Goal: Task Accomplishment & Management: Complete application form

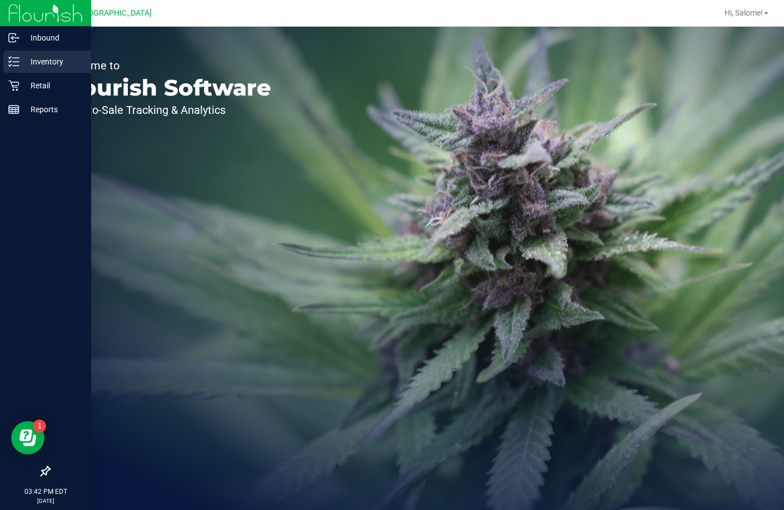
click at [24, 59] on p "Inventory" at bounding box center [52, 61] width 67 height 13
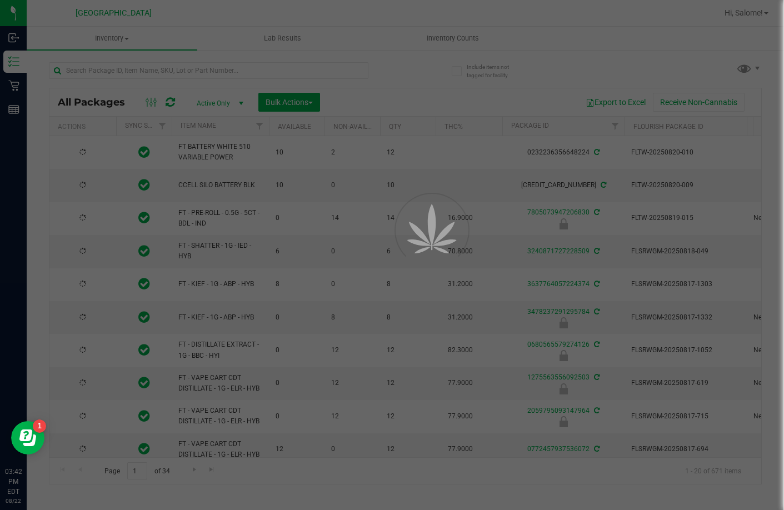
click at [237, 70] on div at bounding box center [392, 255] width 784 height 510
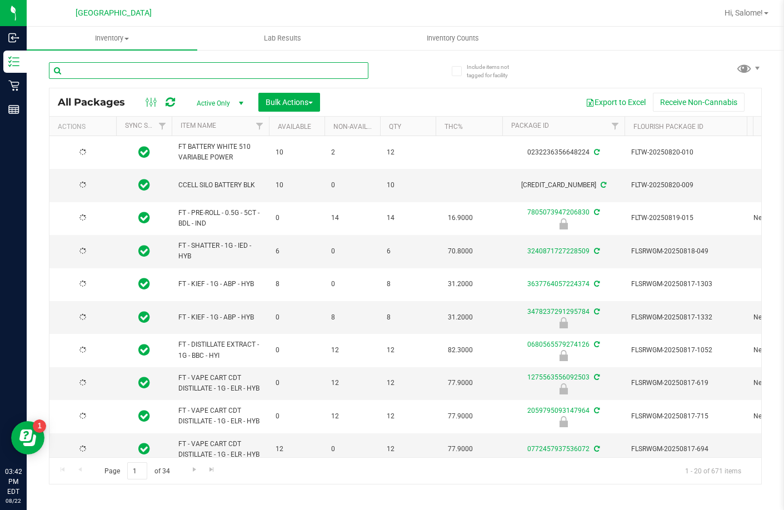
click at [234, 73] on input "text" at bounding box center [208, 70] width 319 height 17
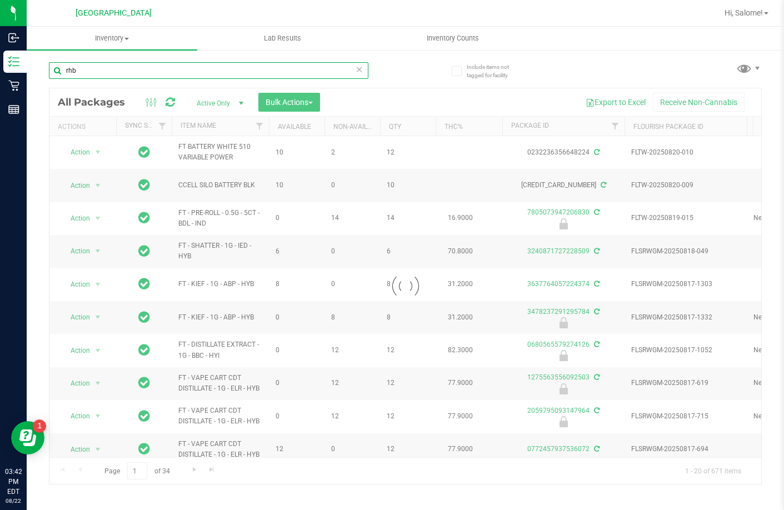
type input "rhb"
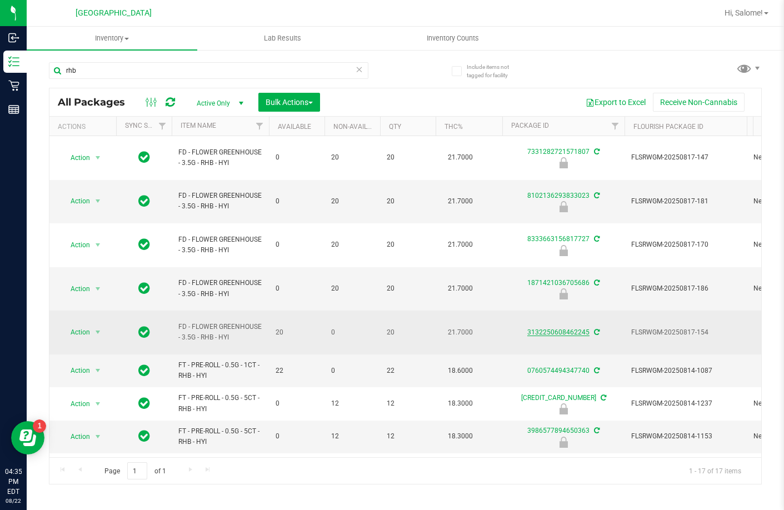
click at [541, 328] on link "3132250608462245" at bounding box center [558, 332] width 62 height 8
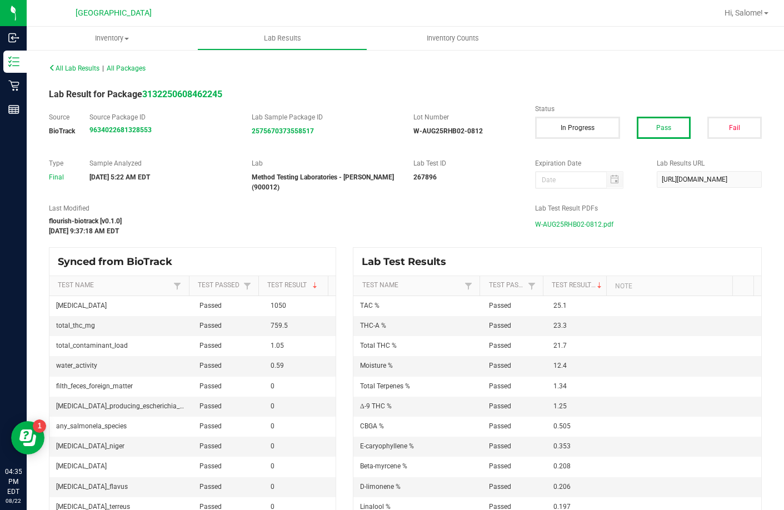
click at [580, 221] on span "W-AUG25RHB02-0812.pdf" at bounding box center [574, 224] width 78 height 17
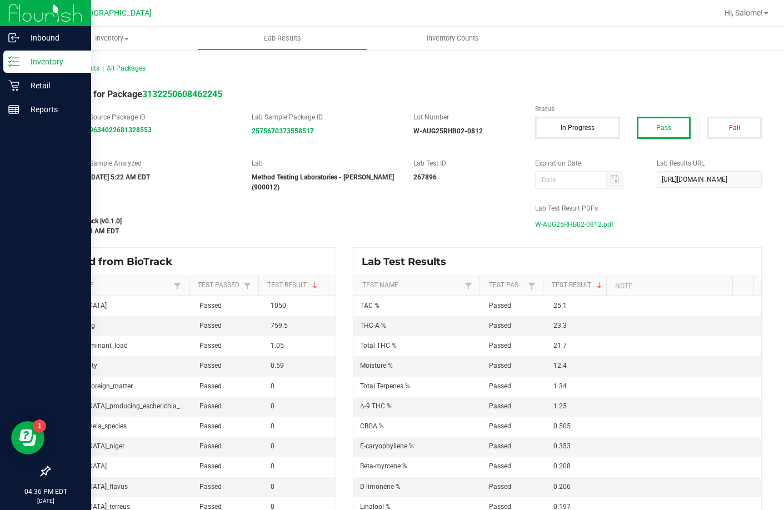
click at [4, 57] on div "Inventory" at bounding box center [47, 62] width 88 height 22
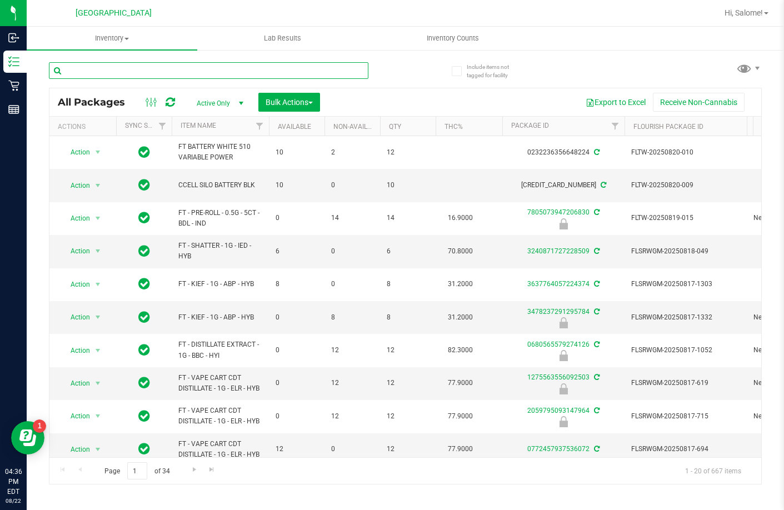
click at [188, 74] on input "text" at bounding box center [208, 70] width 319 height 17
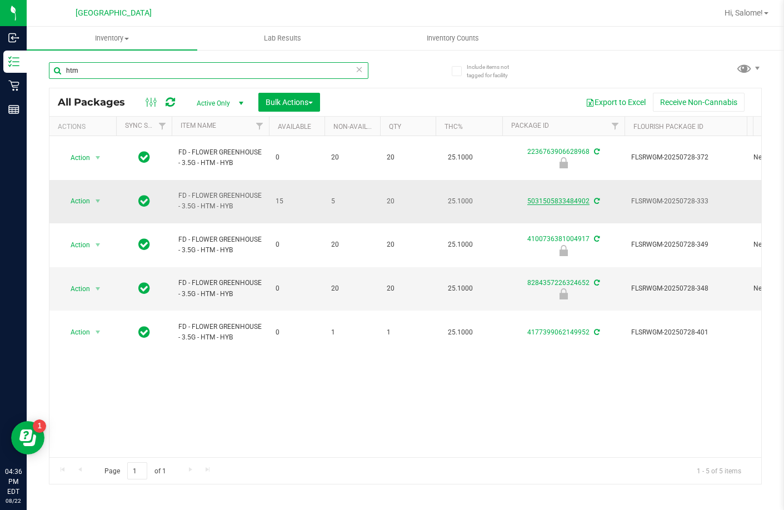
type input "htm"
click at [574, 197] on link "5031505833484902" at bounding box center [558, 201] width 62 height 8
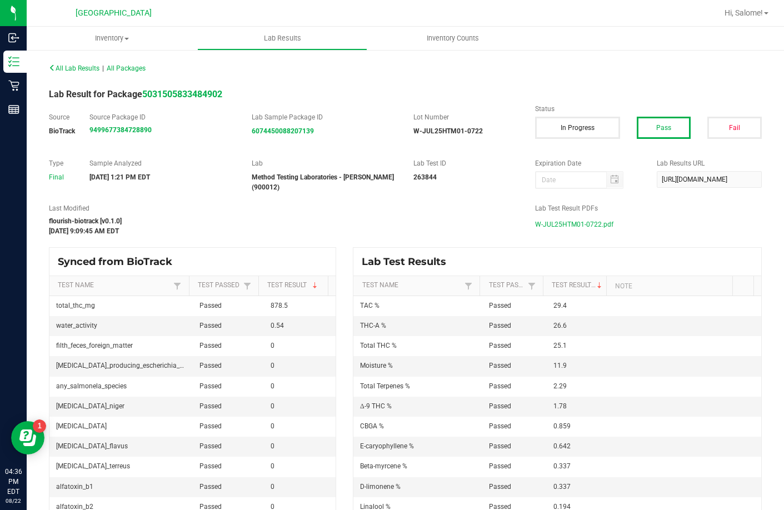
click at [579, 222] on span "W-JUL25HTM01-0722.pdf" at bounding box center [574, 224] width 78 height 17
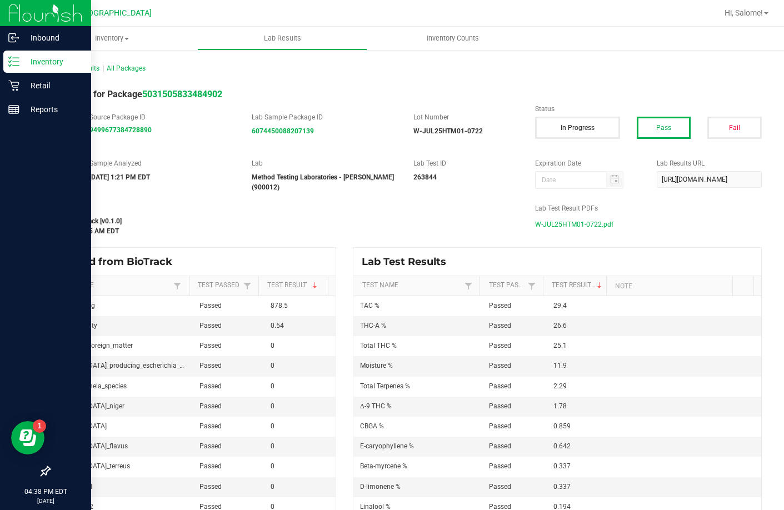
click at [17, 66] on line at bounding box center [16, 66] width 6 height 0
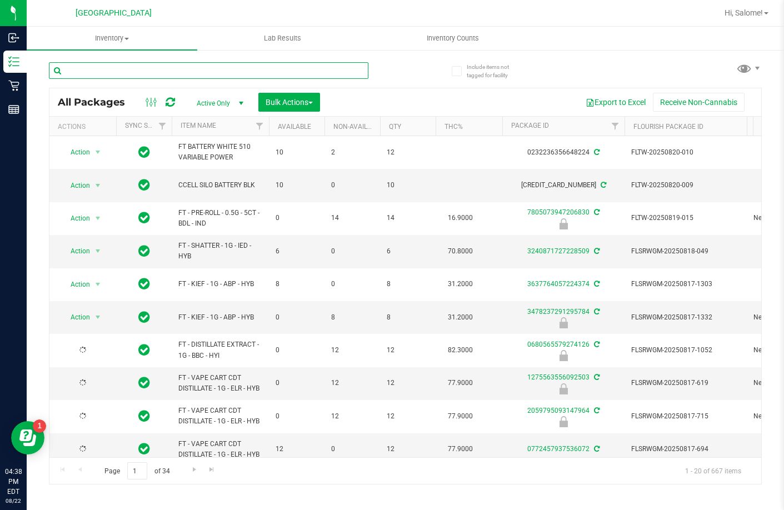
click at [183, 70] on input "text" at bounding box center [208, 70] width 319 height 17
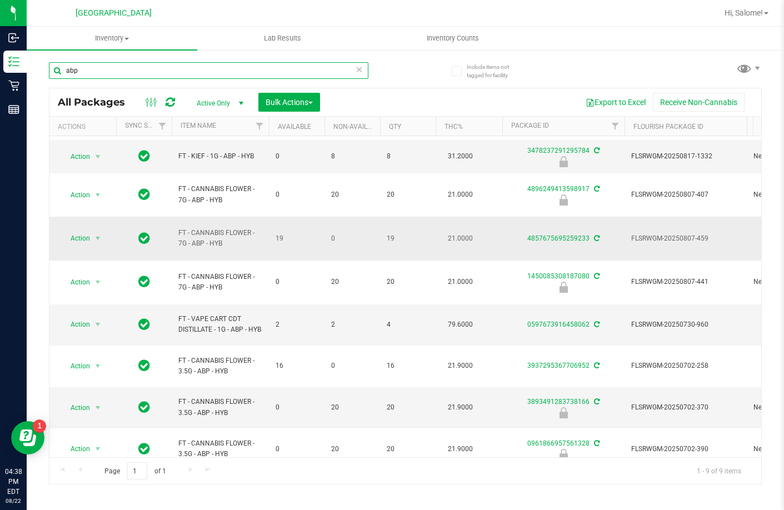
scroll to position [43, 0]
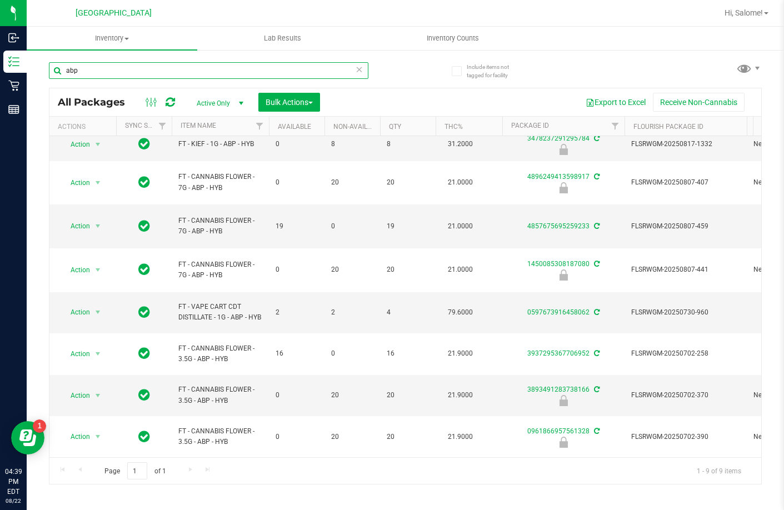
type input "abp"
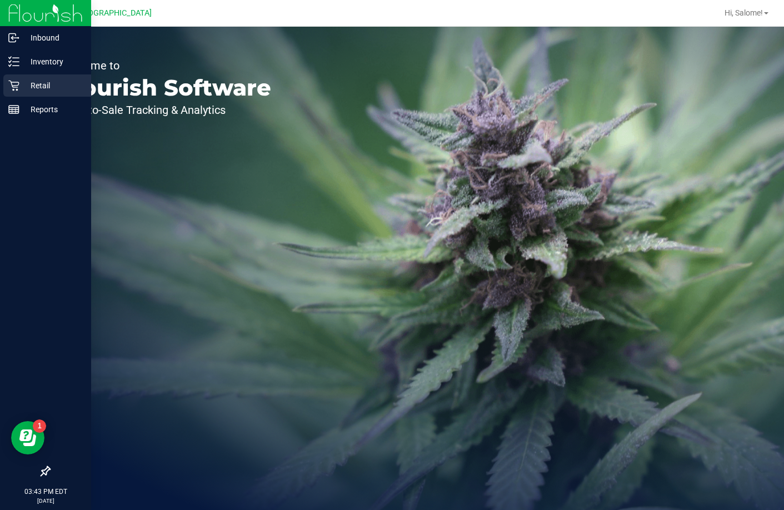
click at [16, 87] on icon at bounding box center [13, 86] width 11 height 11
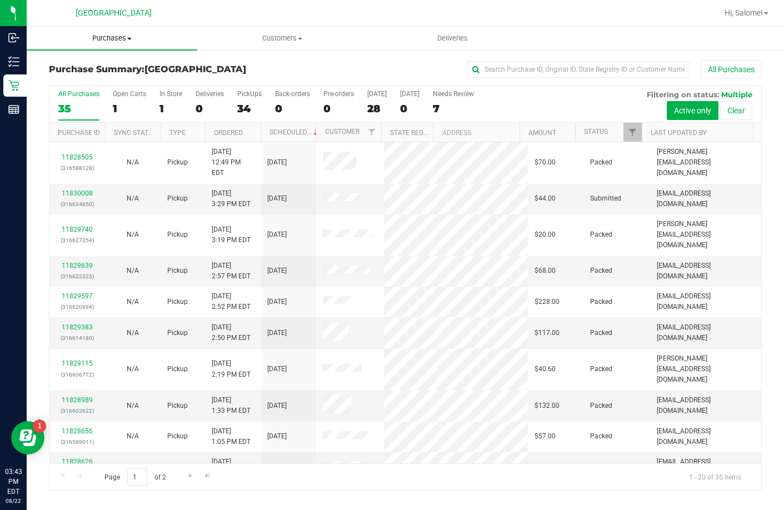
click at [126, 35] on span "Purchases" at bounding box center [112, 38] width 171 height 10
click at [98, 75] on li "Fulfillment" at bounding box center [112, 80] width 171 height 13
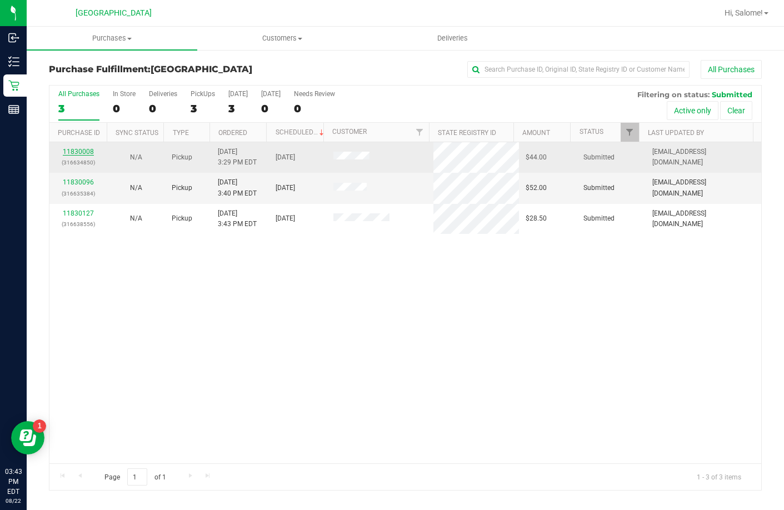
click at [86, 153] on link "11830008" at bounding box center [78, 152] width 31 height 8
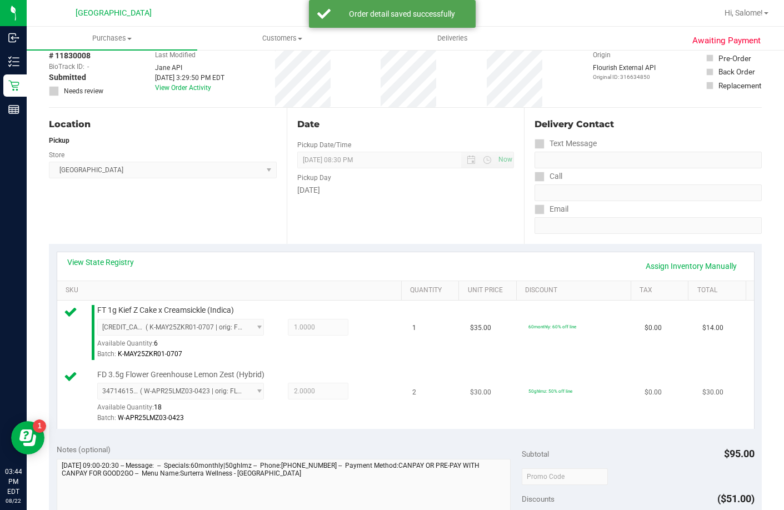
scroll to position [389, 0]
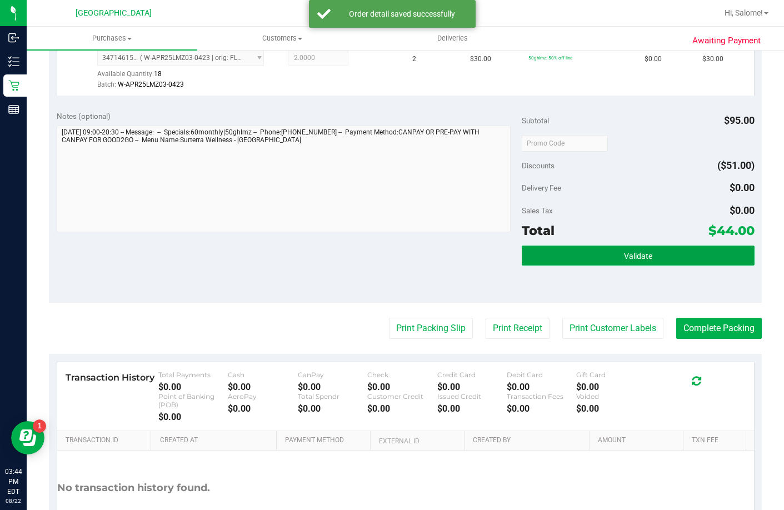
click at [583, 266] on button "Validate" at bounding box center [638, 256] width 233 height 20
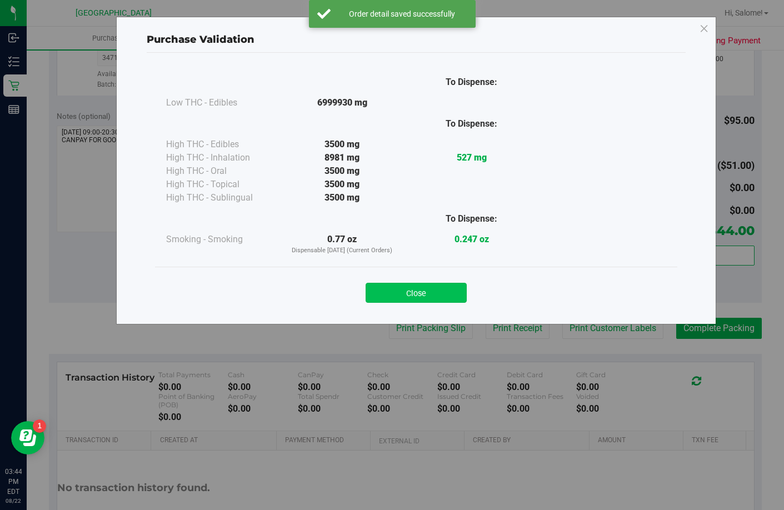
click at [451, 298] on button "Close" at bounding box center [416, 293] width 101 height 20
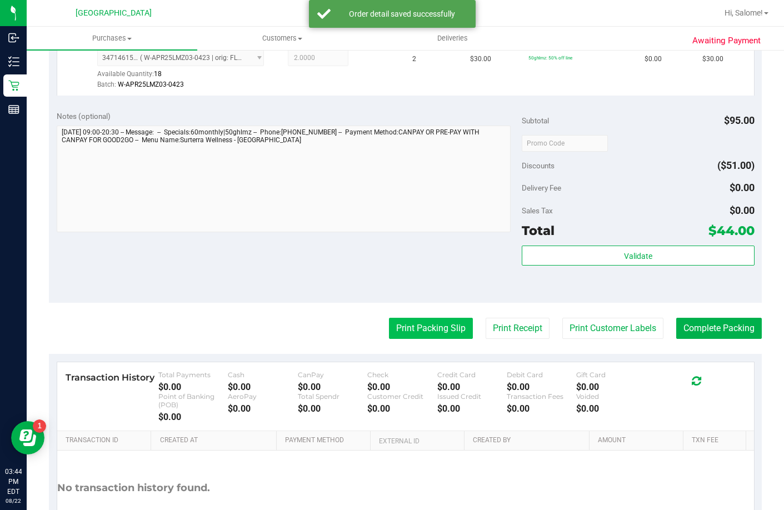
click at [457, 339] on button "Print Packing Slip" at bounding box center [431, 328] width 84 height 21
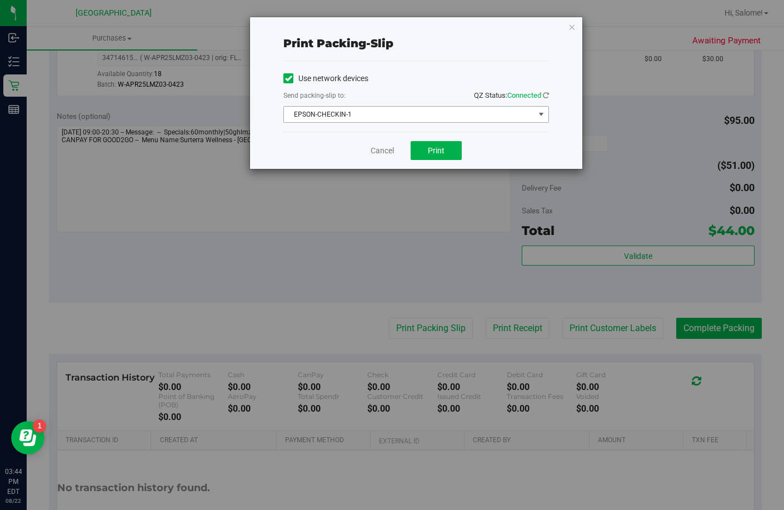
click at [449, 112] on span "EPSON-CHECKIN-1" at bounding box center [409, 115] width 251 height 16
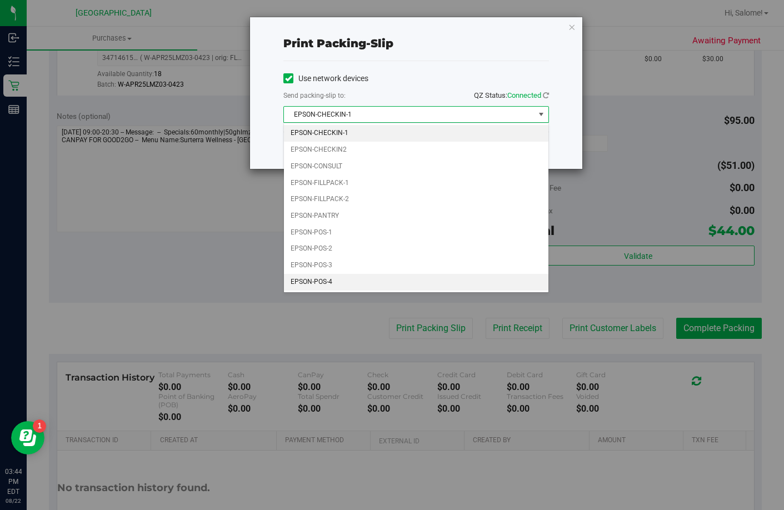
click at [347, 283] on li "EPSON-POS-4" at bounding box center [416, 282] width 264 height 17
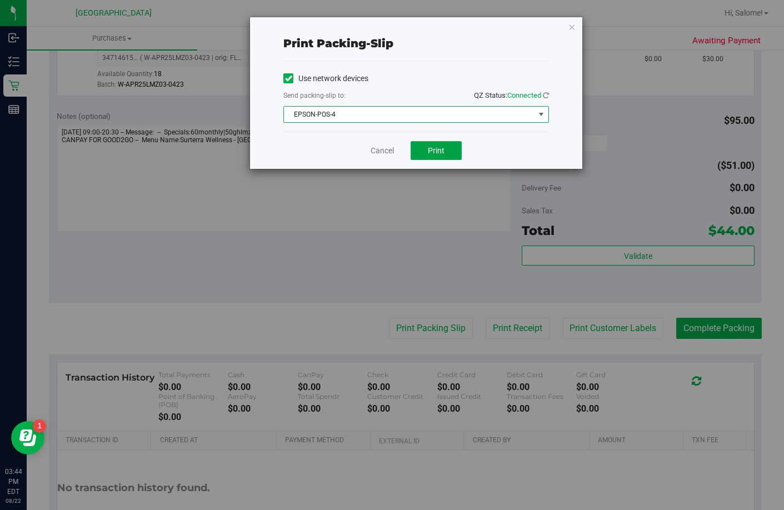
click at [439, 148] on span "Print" at bounding box center [436, 150] width 17 height 9
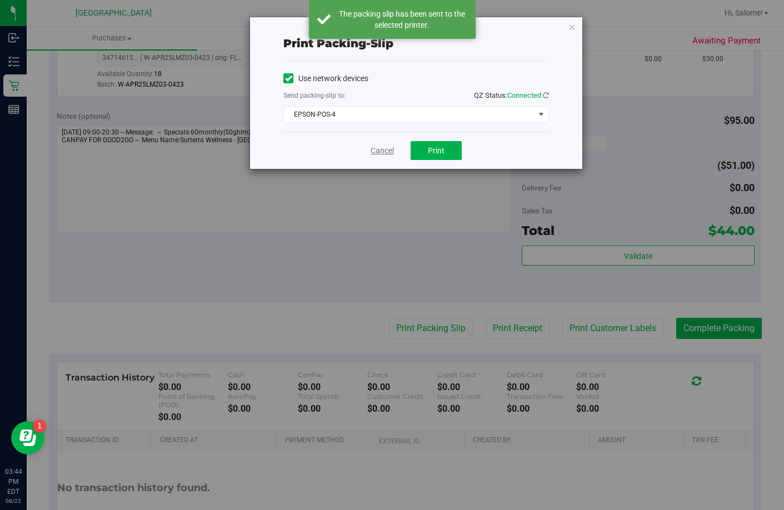
click at [384, 150] on link "Cancel" at bounding box center [382, 151] width 23 height 12
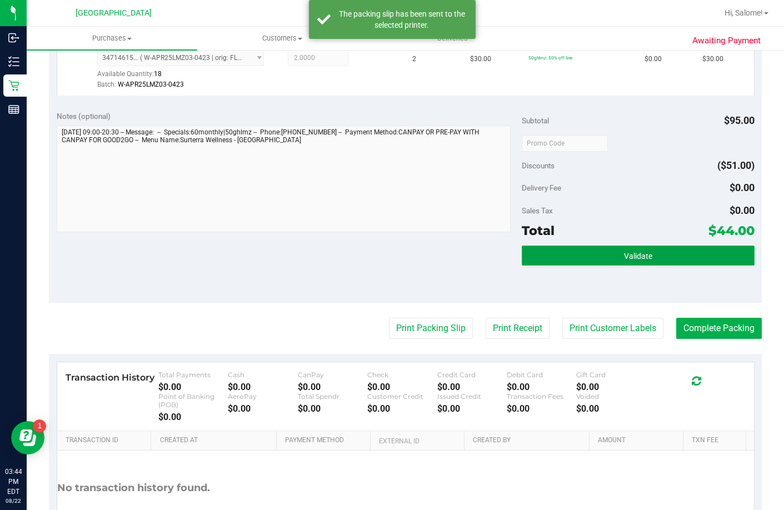
click at [642, 261] on span "Validate" at bounding box center [638, 256] width 28 height 9
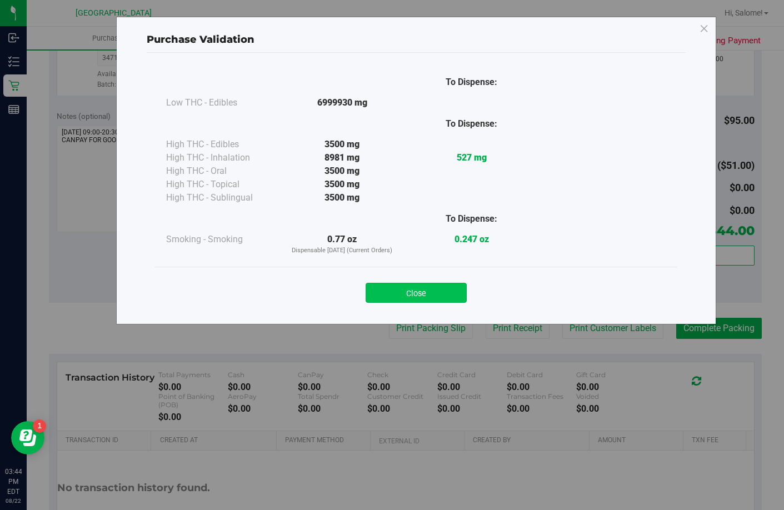
click at [414, 291] on button "Close" at bounding box center [416, 293] width 101 height 20
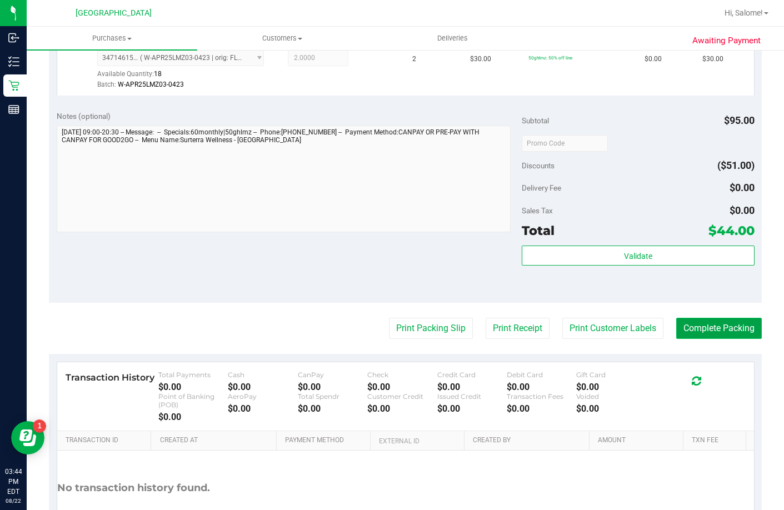
click at [699, 339] on button "Complete Packing" at bounding box center [719, 328] width 86 height 21
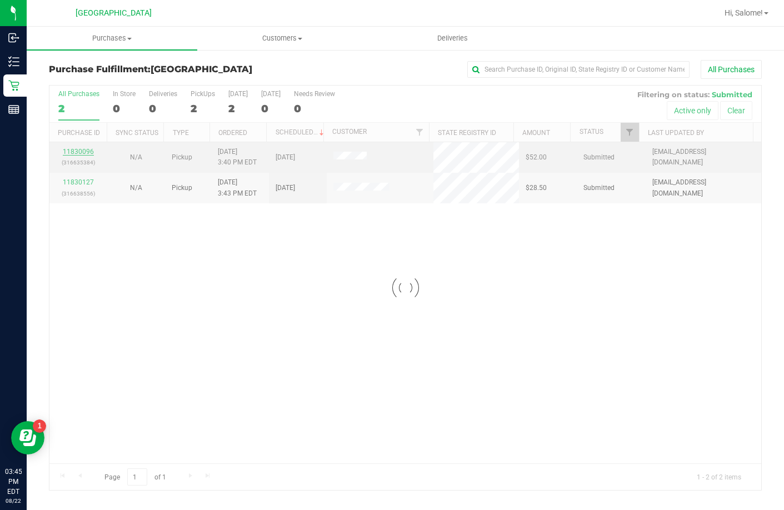
click at [84, 153] on div at bounding box center [405, 288] width 712 height 404
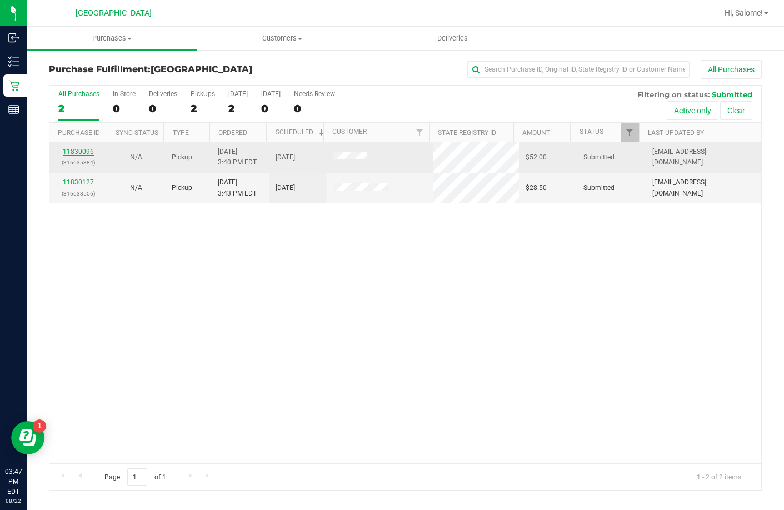
click at [88, 153] on link "11830096" at bounding box center [78, 152] width 31 height 8
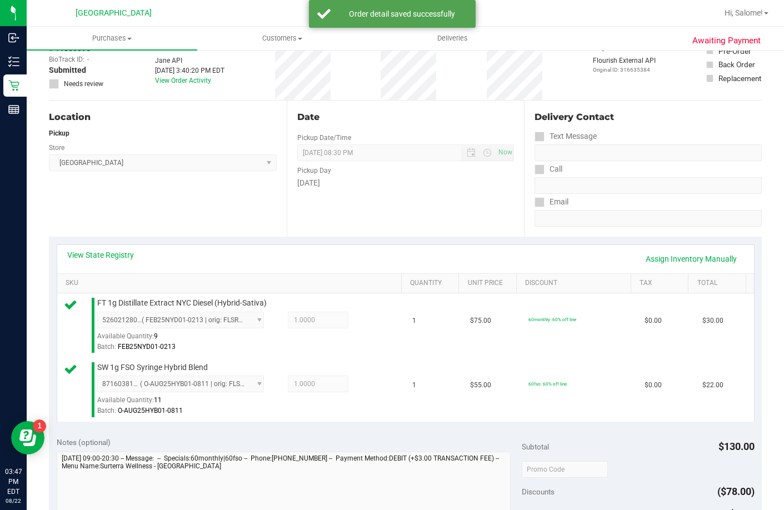
scroll to position [333, 0]
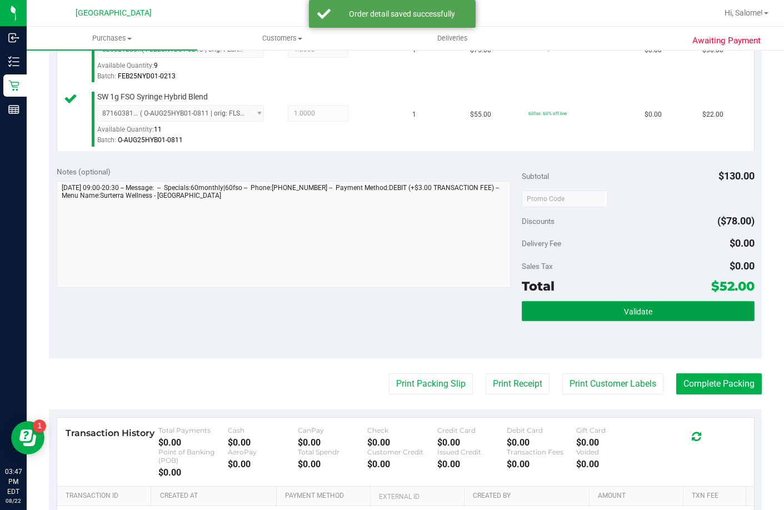
click at [632, 316] on span "Validate" at bounding box center [638, 311] width 28 height 9
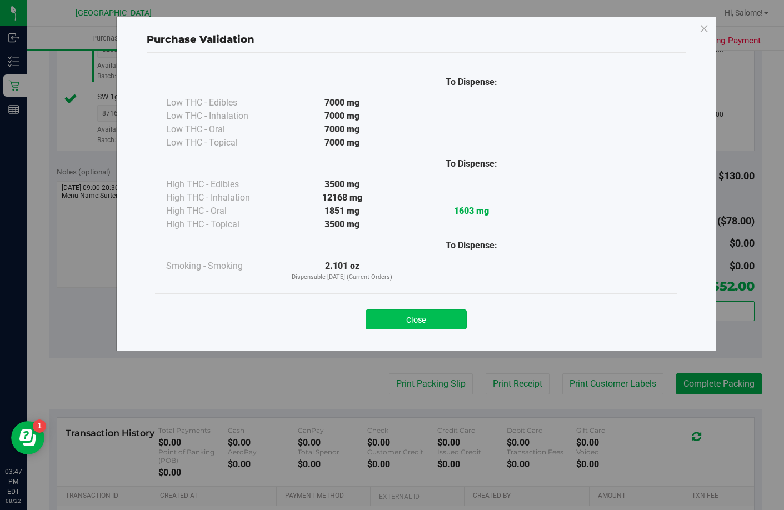
click at [411, 318] on button "Close" at bounding box center [416, 319] width 101 height 20
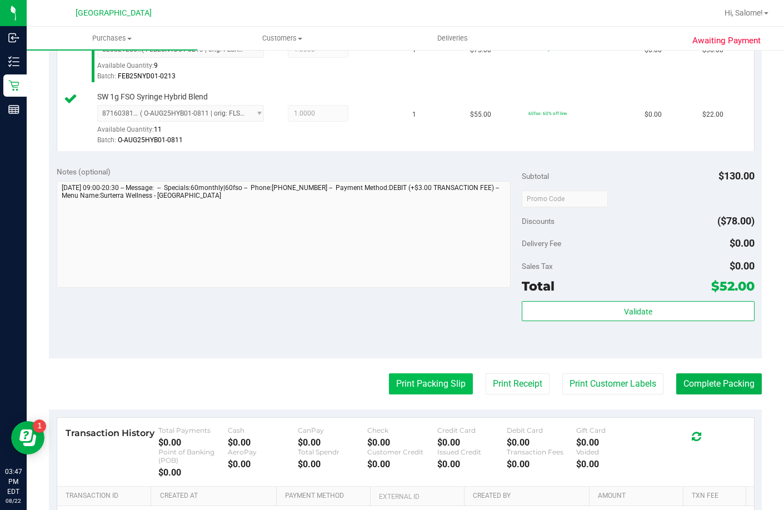
click at [431, 394] on button "Print Packing Slip" at bounding box center [431, 383] width 84 height 21
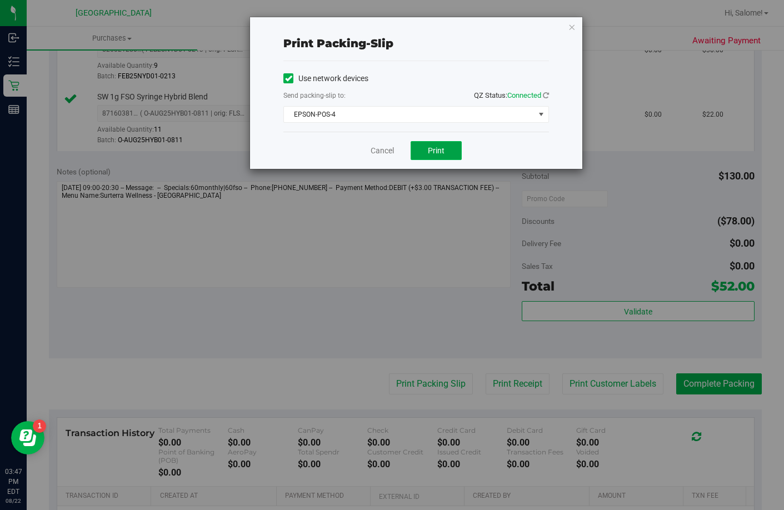
click at [443, 151] on span "Print" at bounding box center [436, 150] width 17 height 9
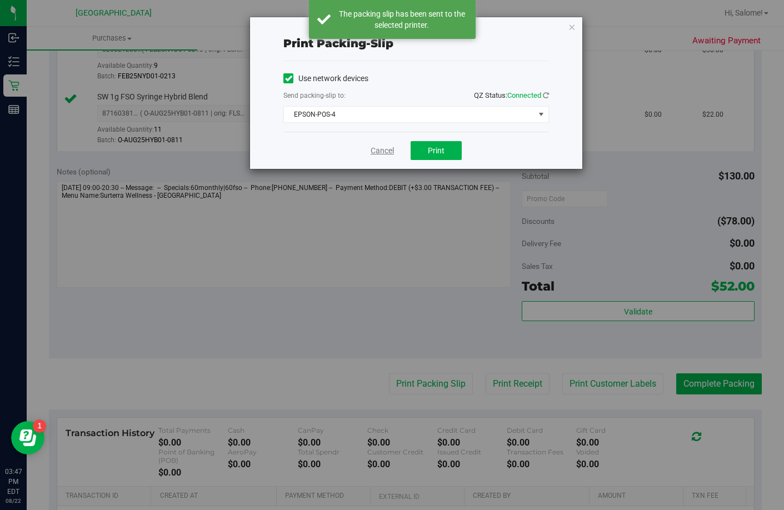
click at [379, 151] on link "Cancel" at bounding box center [382, 151] width 23 height 12
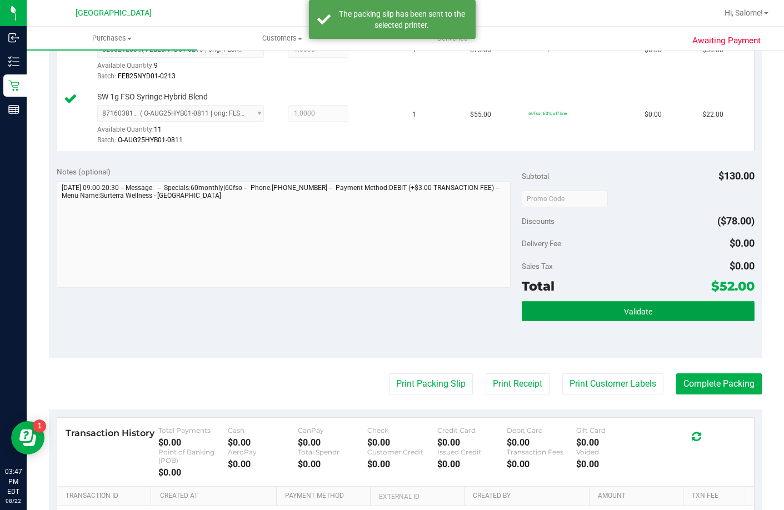
click at [616, 321] on button "Validate" at bounding box center [638, 311] width 233 height 20
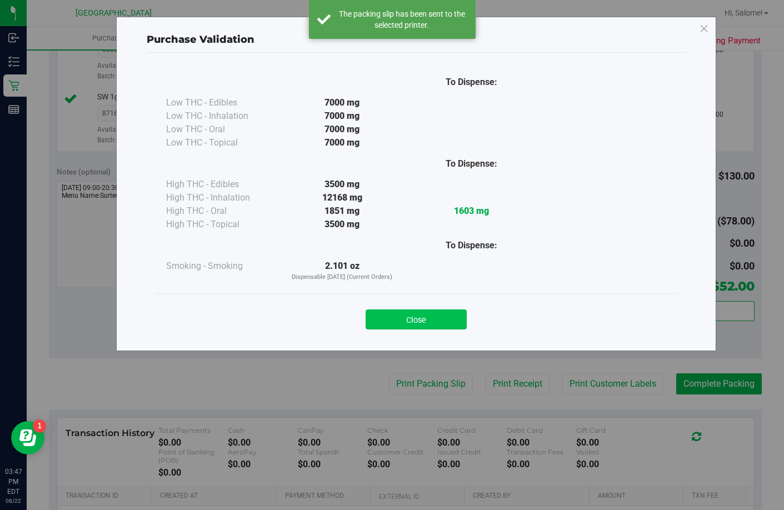
click at [449, 319] on button "Close" at bounding box center [416, 319] width 101 height 20
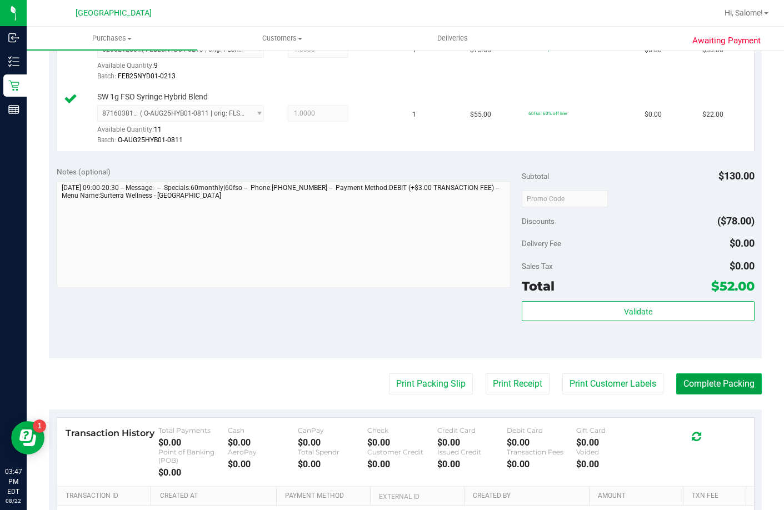
click at [739, 394] on button "Complete Packing" at bounding box center [719, 383] width 86 height 21
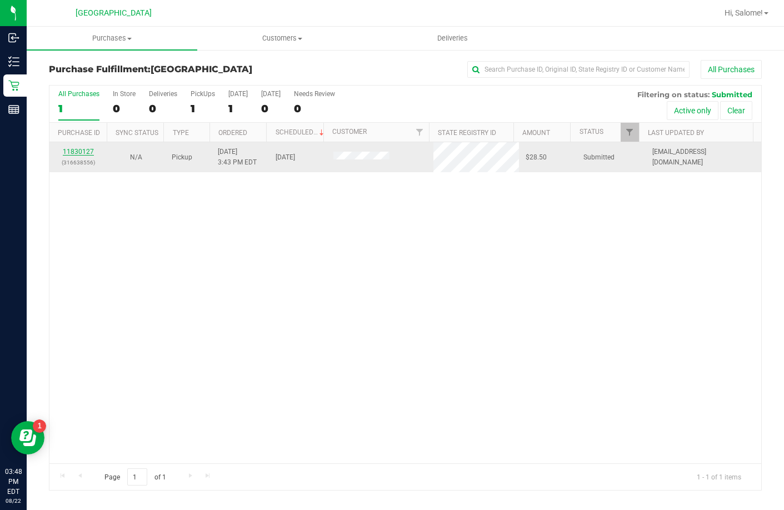
click at [75, 153] on link "11830127" at bounding box center [78, 152] width 31 height 8
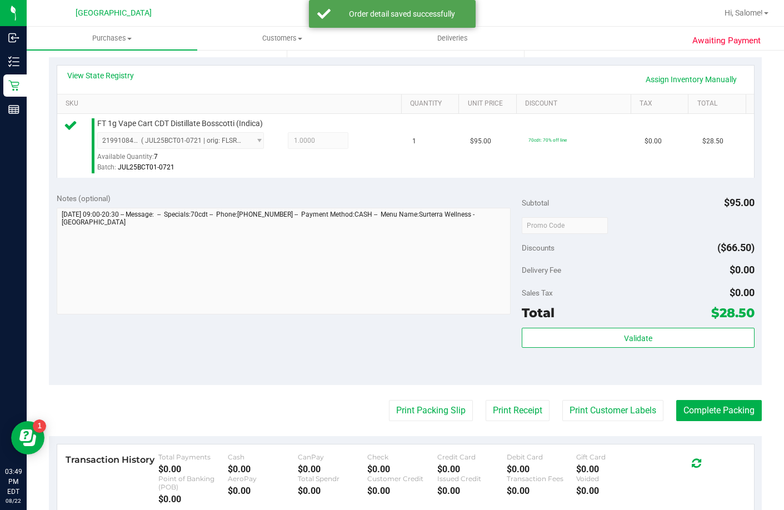
scroll to position [278, 0]
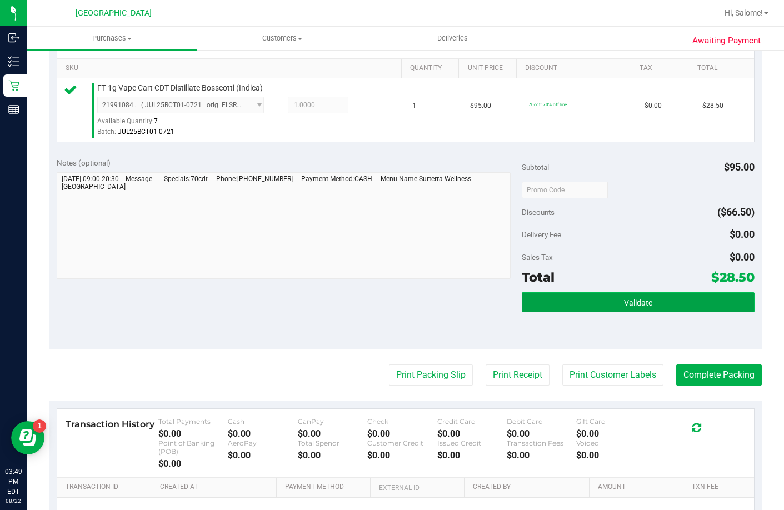
click at [630, 307] on span "Validate" at bounding box center [638, 302] width 28 height 9
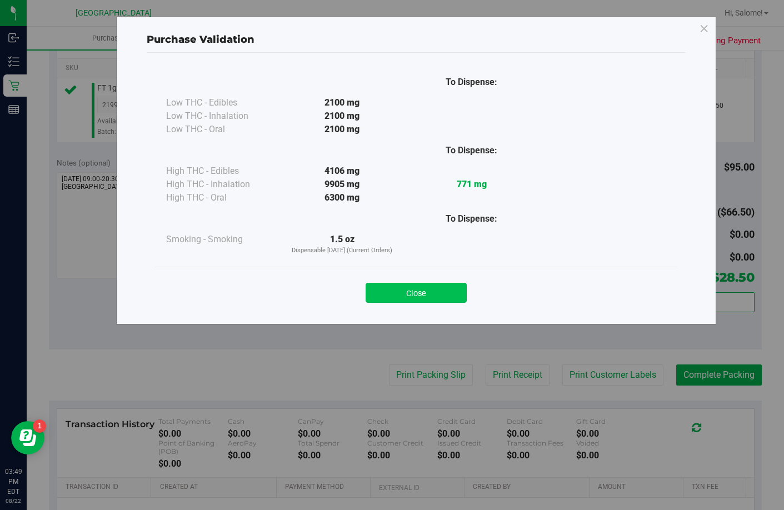
click at [424, 298] on button "Close" at bounding box center [416, 293] width 101 height 20
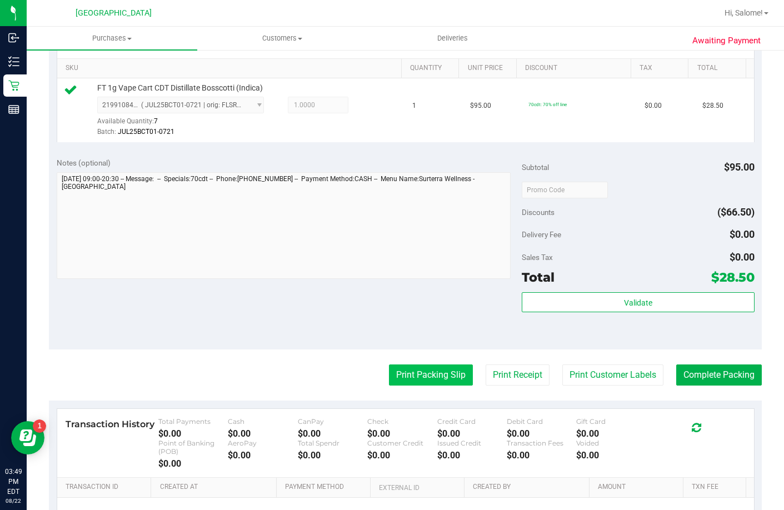
click at [416, 386] on button "Print Packing Slip" at bounding box center [431, 374] width 84 height 21
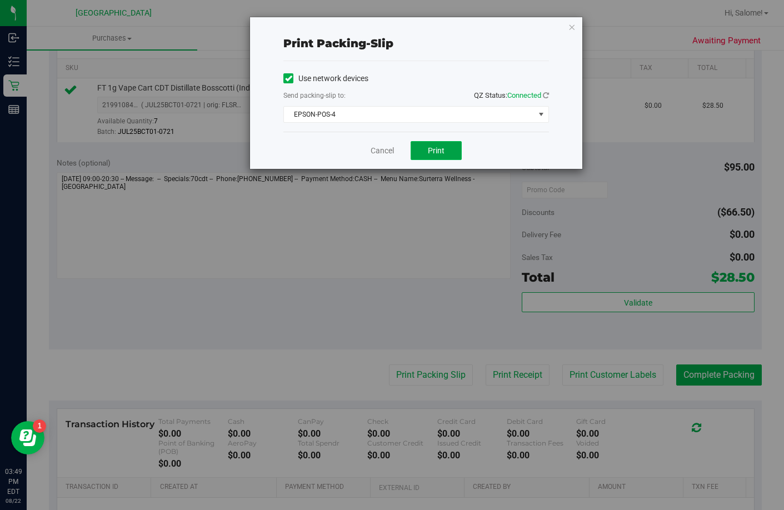
click at [439, 151] on span "Print" at bounding box center [436, 150] width 17 height 9
click at [378, 151] on link "Cancel" at bounding box center [382, 151] width 23 height 12
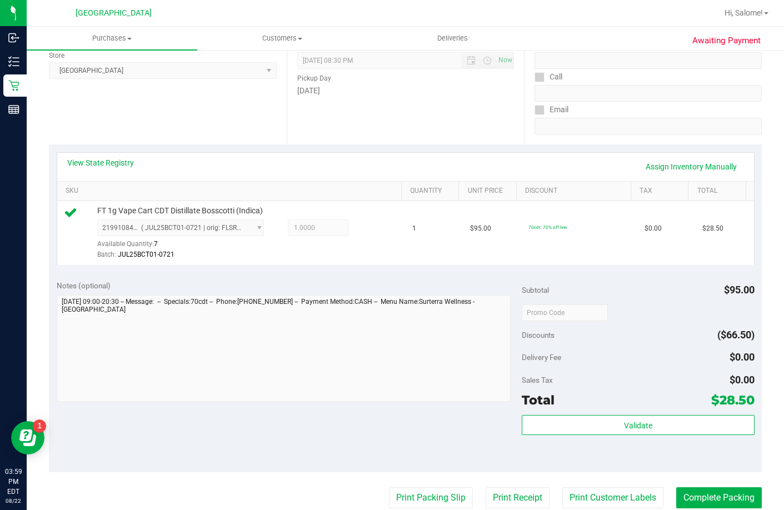
scroll to position [389, 0]
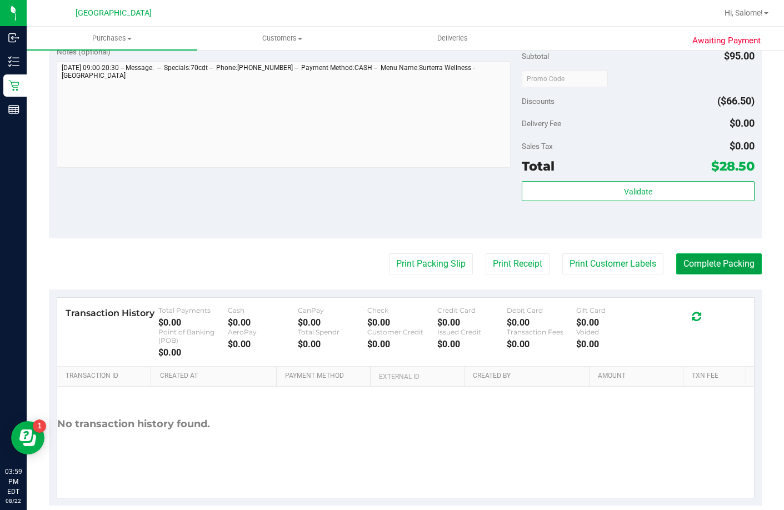
click at [695, 274] on button "Complete Packing" at bounding box center [719, 263] width 86 height 21
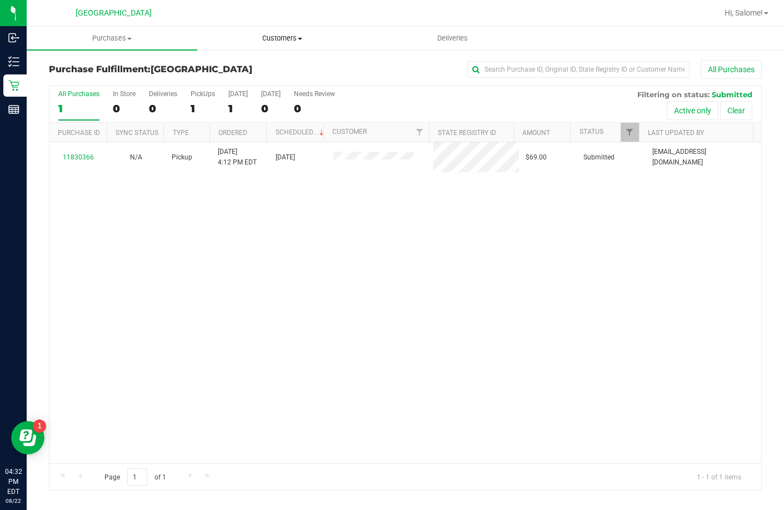
click at [303, 39] on span "Customers" at bounding box center [282, 38] width 169 height 10
click at [284, 67] on li "All customers" at bounding box center [282, 67] width 171 height 13
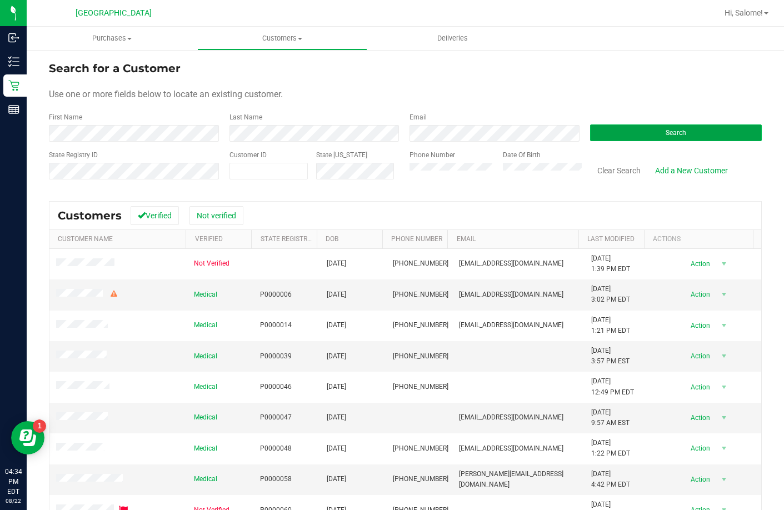
click at [622, 137] on button "Search" at bounding box center [676, 132] width 172 height 17
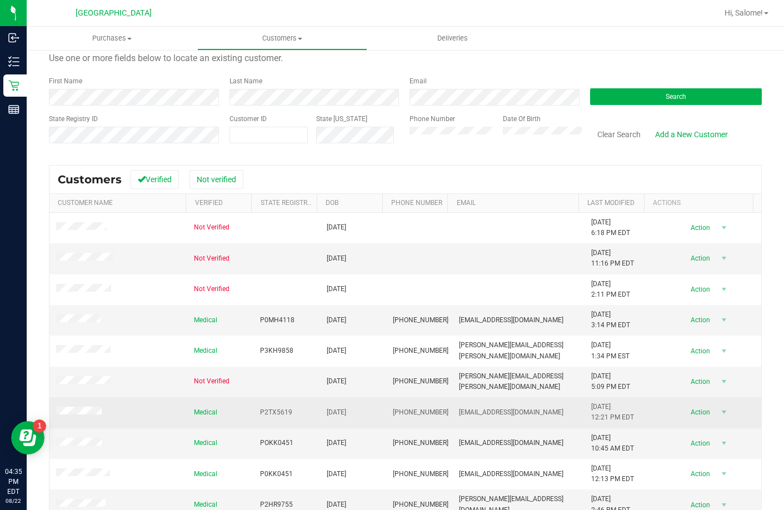
scroll to position [98, 0]
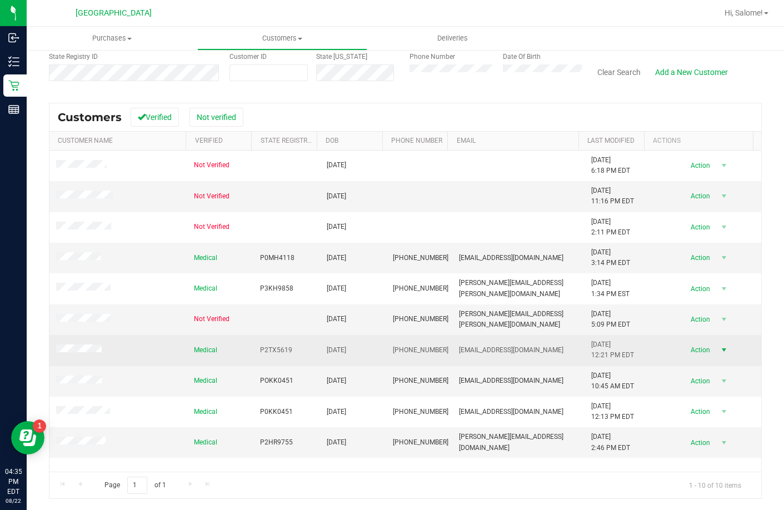
click at [696, 347] on span "Action" at bounding box center [699, 350] width 36 height 16
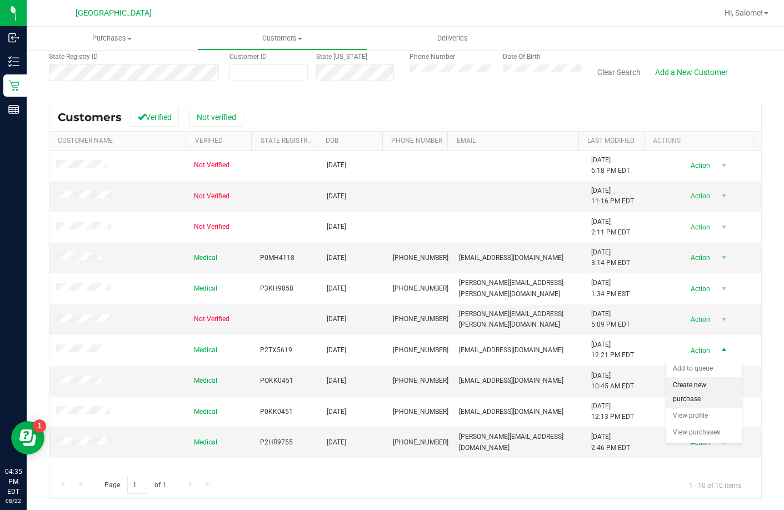
click at [686, 393] on li "Create new purchase" at bounding box center [704, 392] width 76 height 31
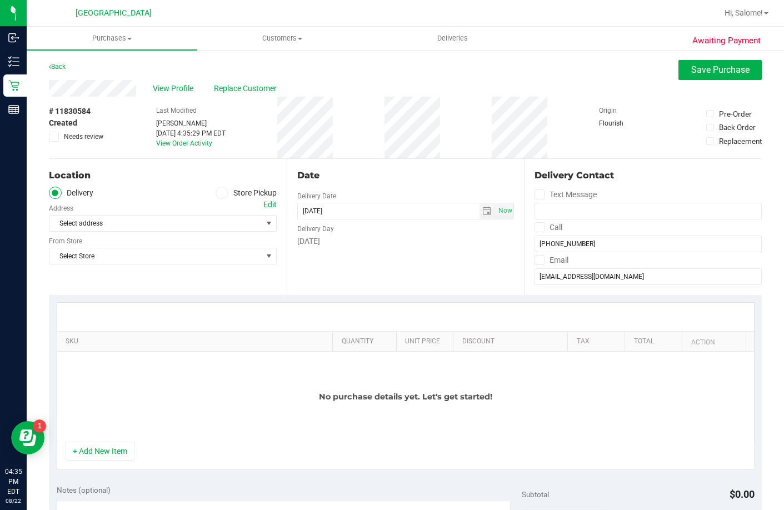
click at [229, 191] on label "Store Pickup" at bounding box center [246, 193] width 61 height 13
click at [0, 0] on input "Store Pickup" at bounding box center [0, 0] width 0 height 0
click at [228, 220] on span "Select Store" at bounding box center [155, 224] width 213 height 16
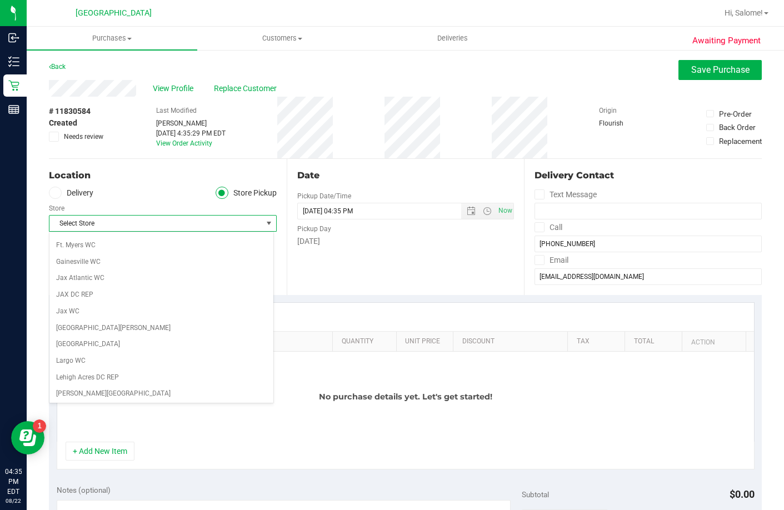
scroll to position [278, 0]
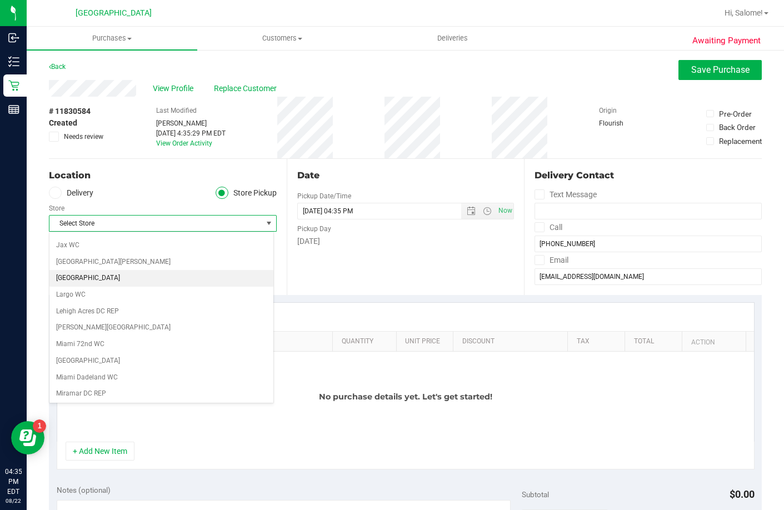
click at [140, 273] on li "[GEOGRAPHIC_DATA]" at bounding box center [161, 278] width 224 height 17
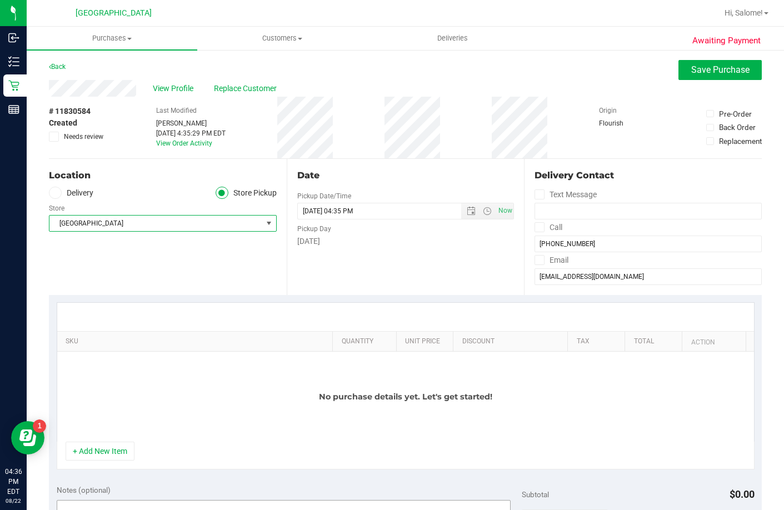
click at [103, 453] on button "+ Add New Item" at bounding box center [100, 451] width 69 height 19
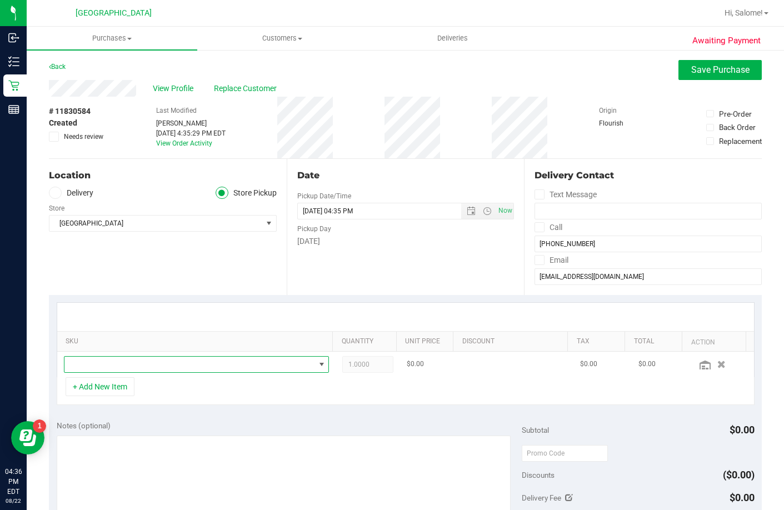
click at [146, 364] on span "NO DATA FOUND" at bounding box center [189, 365] width 251 height 16
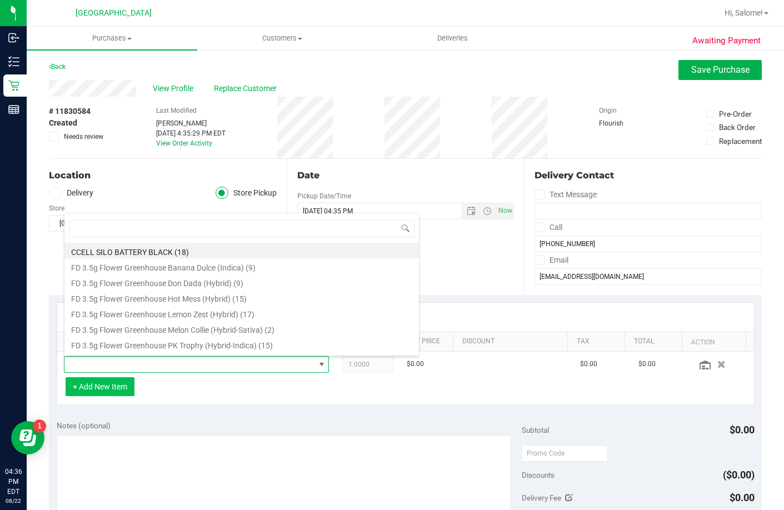
scroll to position [17, 255]
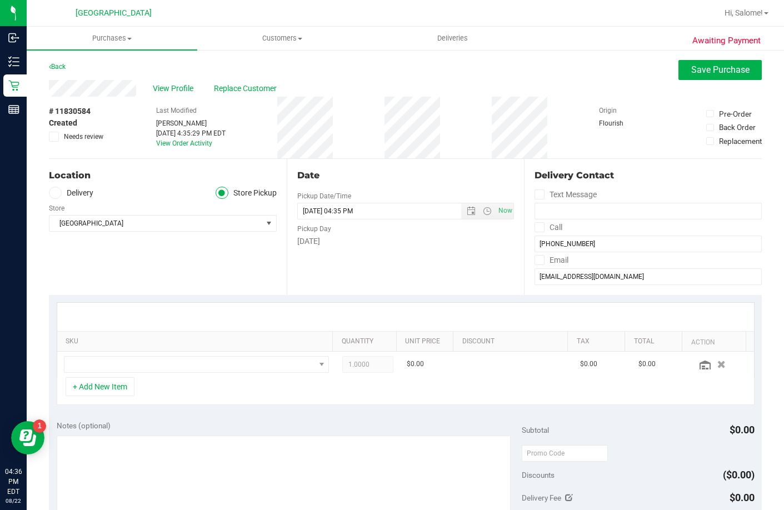
click at [498, 289] on div "Date Pickup Date/Time 08/22/2025 Now 08/22/2025 04:35 PM Now Pickup Day Friday" at bounding box center [406, 227] width 238 height 136
click at [181, 90] on span "View Profile" at bounding box center [175, 89] width 44 height 12
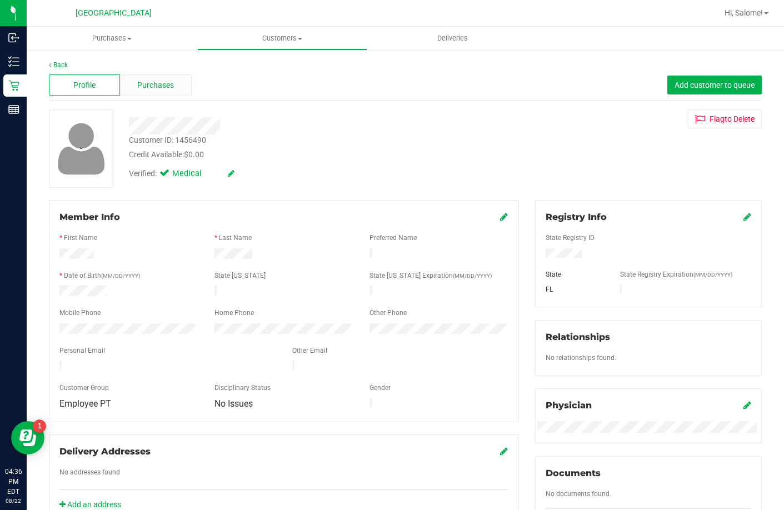
click at [178, 85] on div "Purchases" at bounding box center [155, 84] width 71 height 21
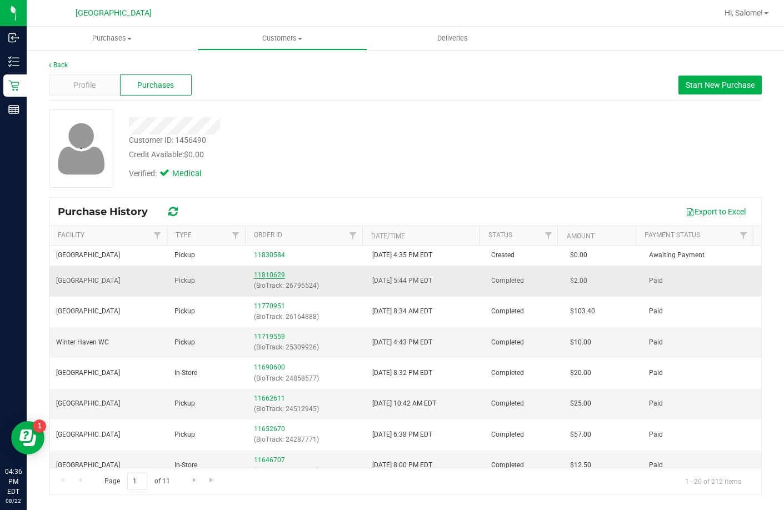
click at [269, 274] on link "11810629" at bounding box center [269, 275] width 31 height 8
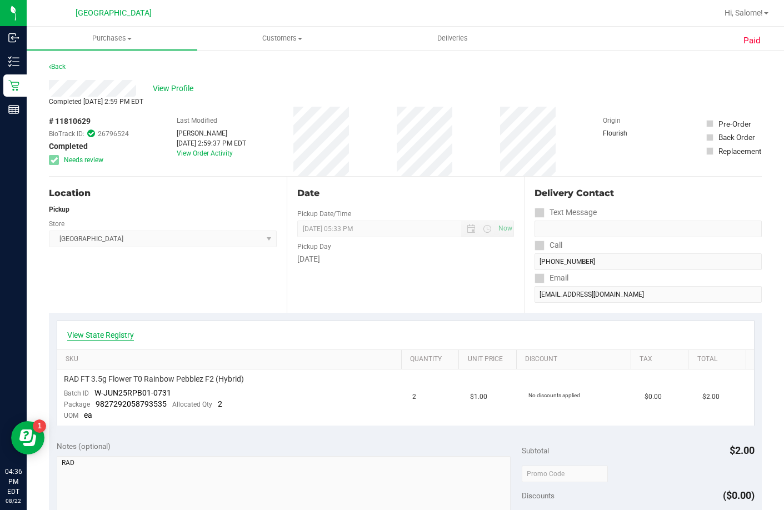
click at [106, 338] on link "View State Registry" at bounding box center [100, 334] width 67 height 11
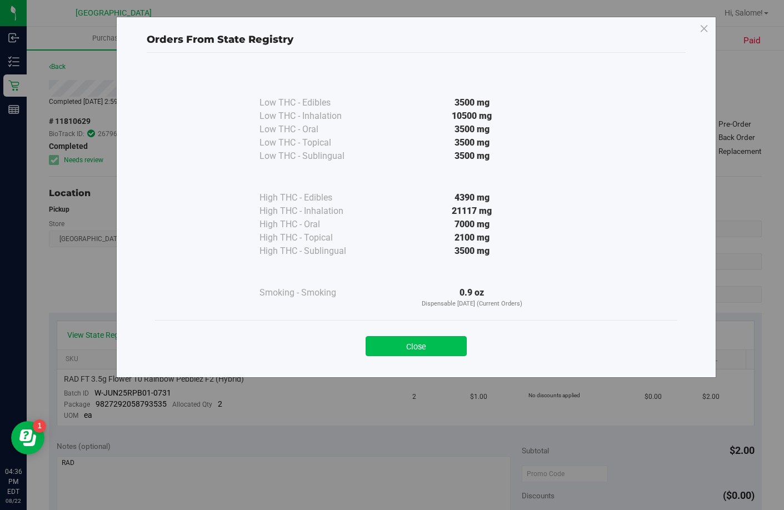
click at [384, 341] on button "Close" at bounding box center [416, 346] width 101 height 20
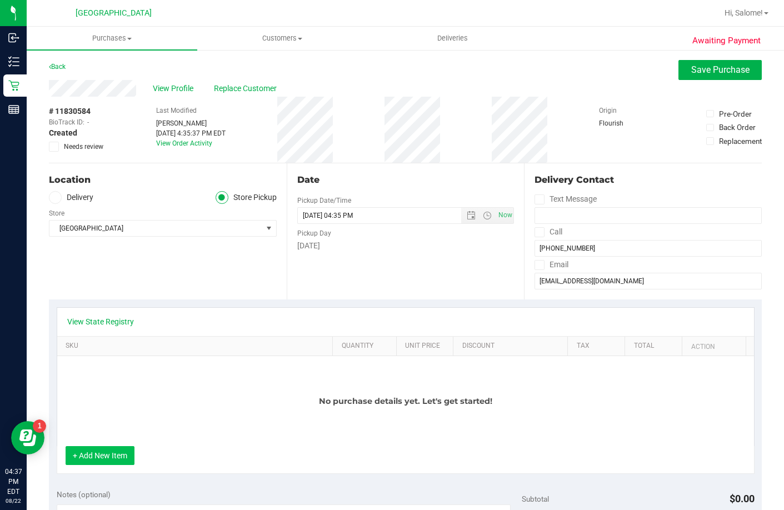
click at [123, 457] on button "+ Add New Item" at bounding box center [100, 455] width 69 height 19
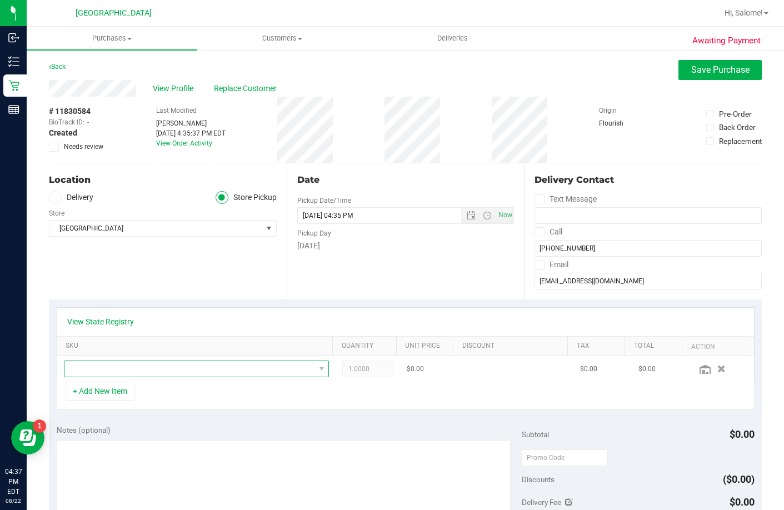
click at [167, 366] on span "NO DATA FOUND" at bounding box center [189, 369] width 251 height 16
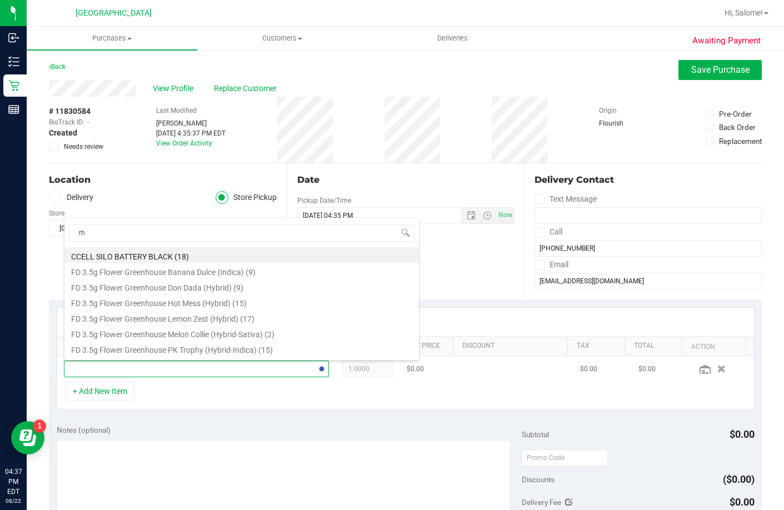
type input "rhb"
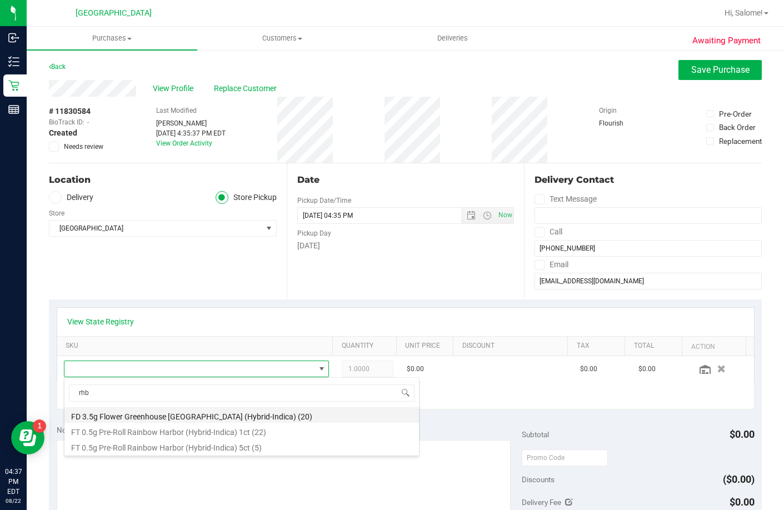
click at [178, 412] on li "FD 3.5g Flower Greenhouse Rainbow Harbor (Hybrid-Indica) (20)" at bounding box center [241, 415] width 354 height 16
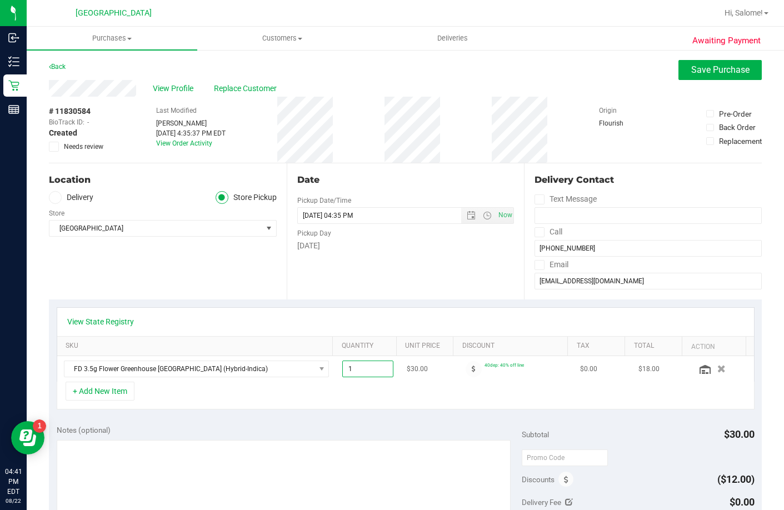
click at [363, 369] on span "1.00 1" at bounding box center [367, 369] width 51 height 17
click at [363, 369] on input "1" at bounding box center [368, 369] width 50 height 16
type input "2"
type input "2.00"
click at [86, 385] on button "+ Add New Item" at bounding box center [100, 391] width 69 height 19
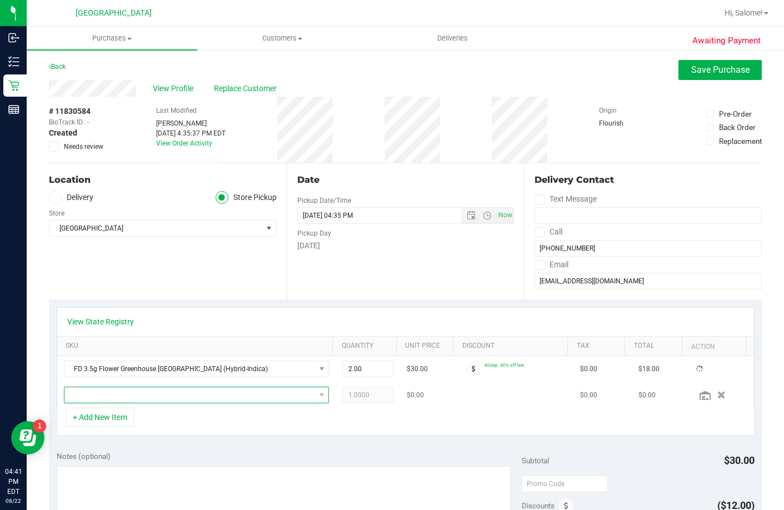
click at [109, 391] on span "NO DATA FOUND" at bounding box center [189, 395] width 251 height 16
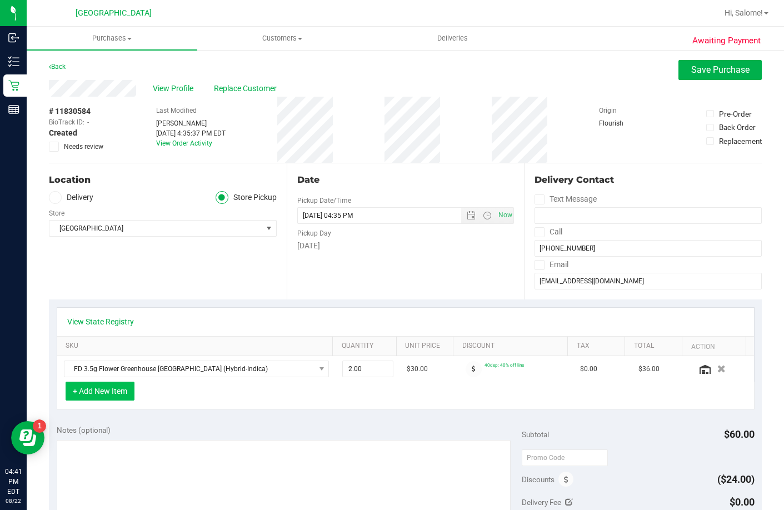
click at [134, 396] on button "+ Add New Item" at bounding box center [100, 391] width 69 height 19
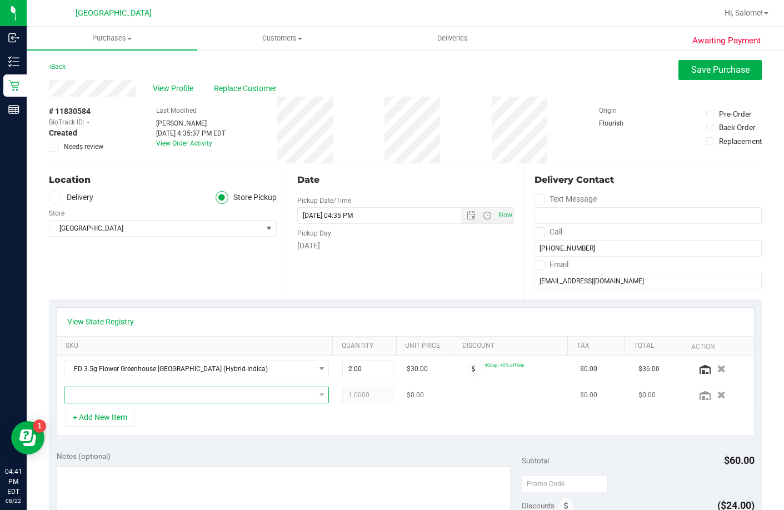
click at [135, 394] on span "NO DATA FOUND" at bounding box center [189, 395] width 251 height 16
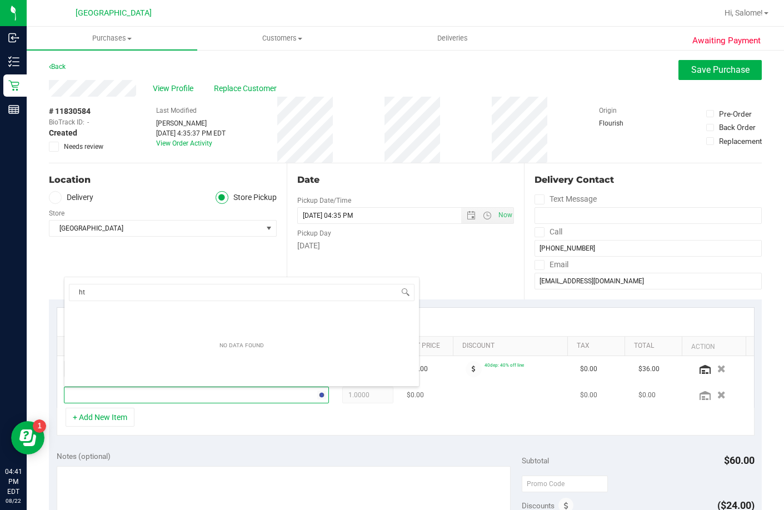
type input "htm"
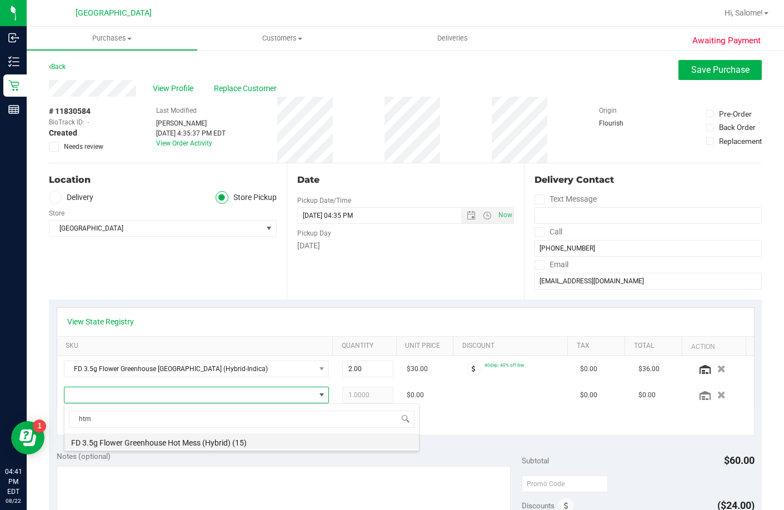
click at [202, 441] on li "FD 3.5g Flower Greenhouse Hot Mess (Hybrid) (15)" at bounding box center [241, 441] width 354 height 16
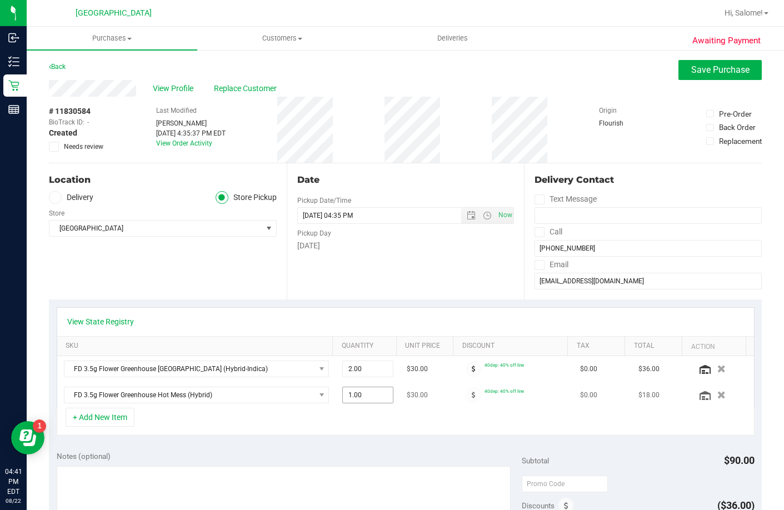
click at [376, 396] on span "1.00 1" at bounding box center [367, 395] width 51 height 17
click at [375, 396] on input "1" at bounding box center [368, 395] width 50 height 16
type input "2"
type input "2.00"
click at [390, 433] on div "+ Add New Item" at bounding box center [406, 422] width 698 height 28
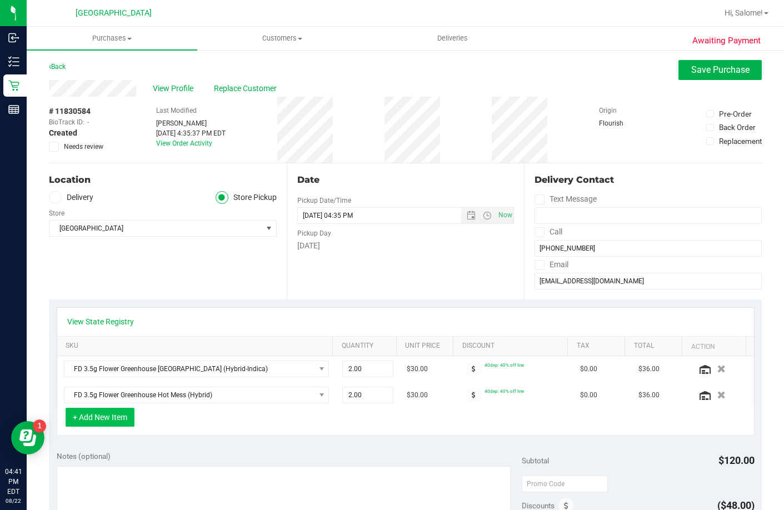
click at [104, 419] on button "+ Add New Item" at bounding box center [100, 417] width 69 height 19
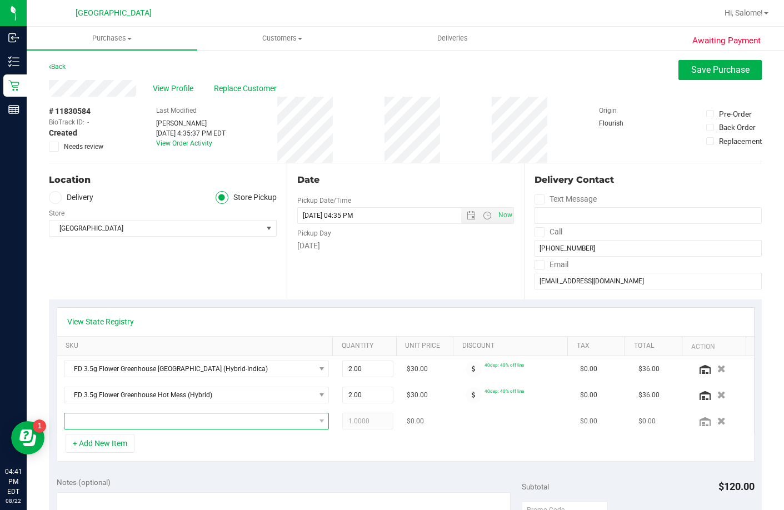
click at [109, 417] on span "NO DATA FOUND" at bounding box center [189, 421] width 251 height 16
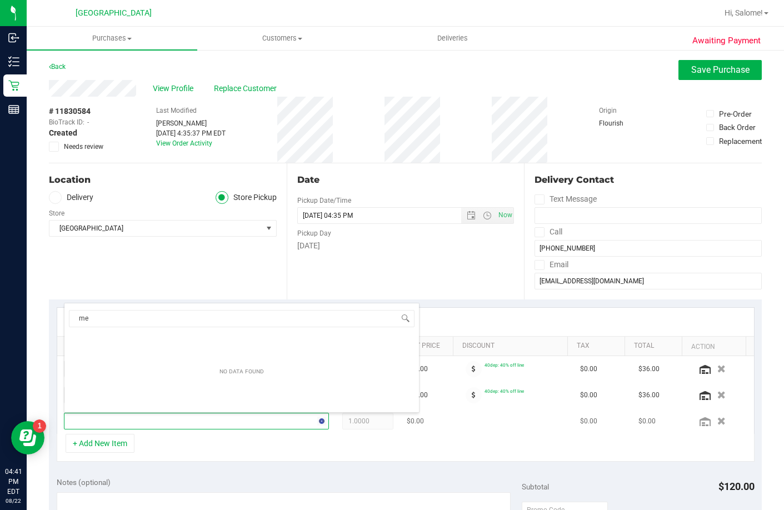
type input "mec"
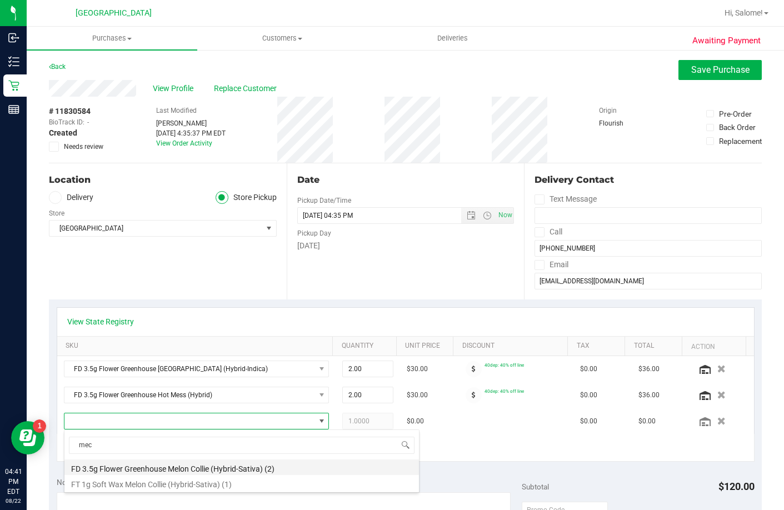
click at [201, 468] on li "FD 3.5g Flower Greenhouse Melon Collie (Hybrid-Sativa) (2)" at bounding box center [241, 467] width 354 height 16
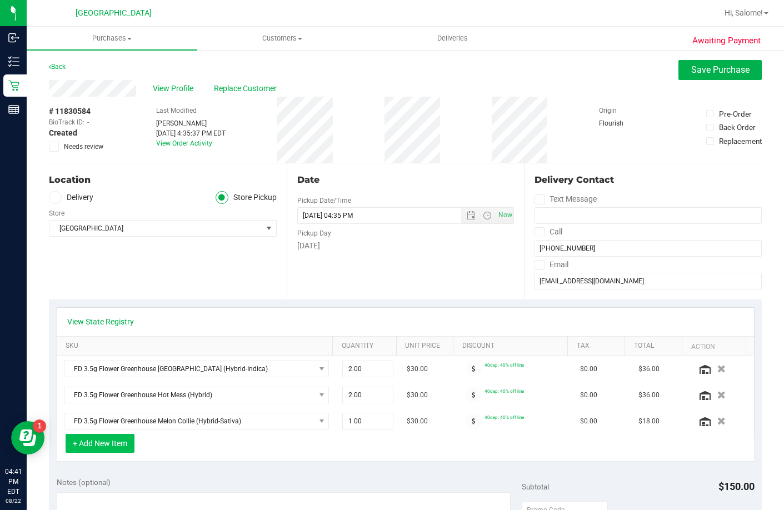
click at [78, 444] on button "+ Add New Item" at bounding box center [100, 443] width 69 height 19
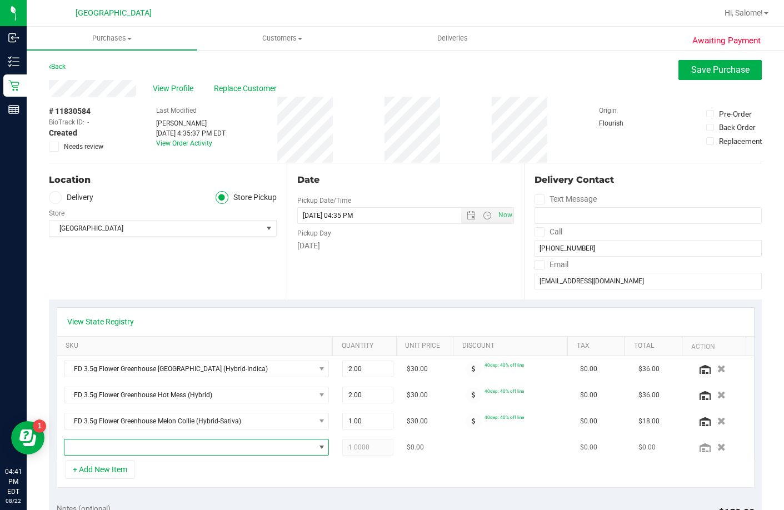
click at [183, 443] on span "NO DATA FOUND" at bounding box center [189, 447] width 251 height 16
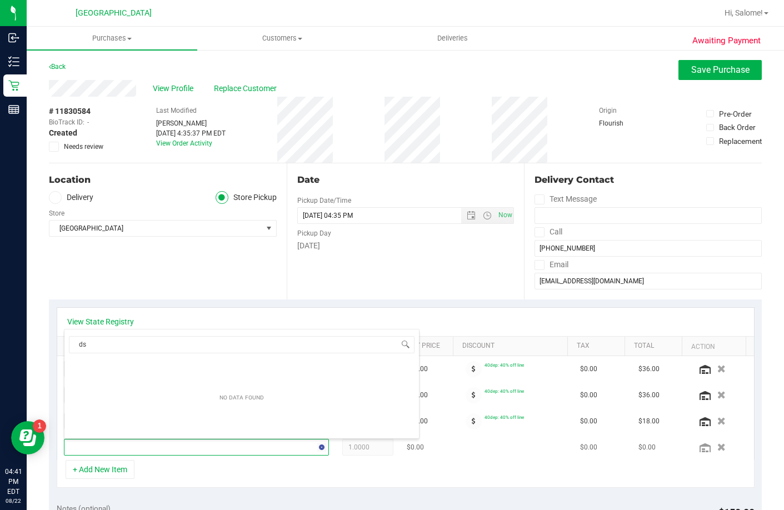
type input "dsc"
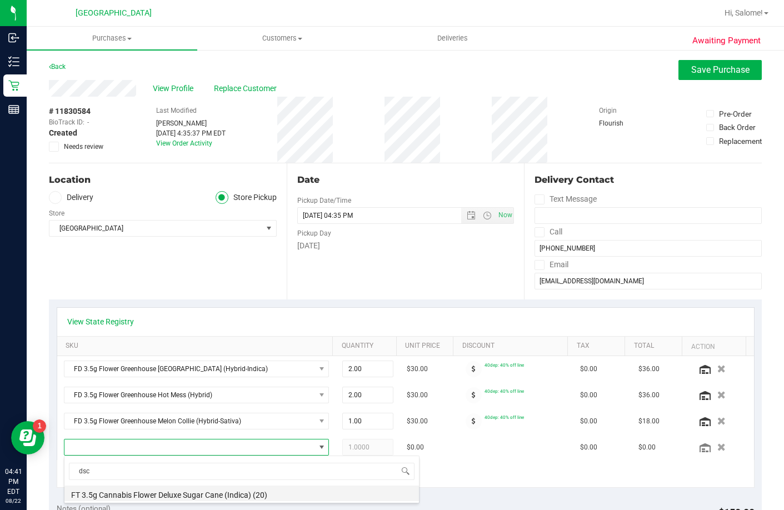
click at [187, 491] on li "FT 3.5g Cannabis Flower Deluxe Sugar Cane (Indica) (20)" at bounding box center [241, 494] width 354 height 16
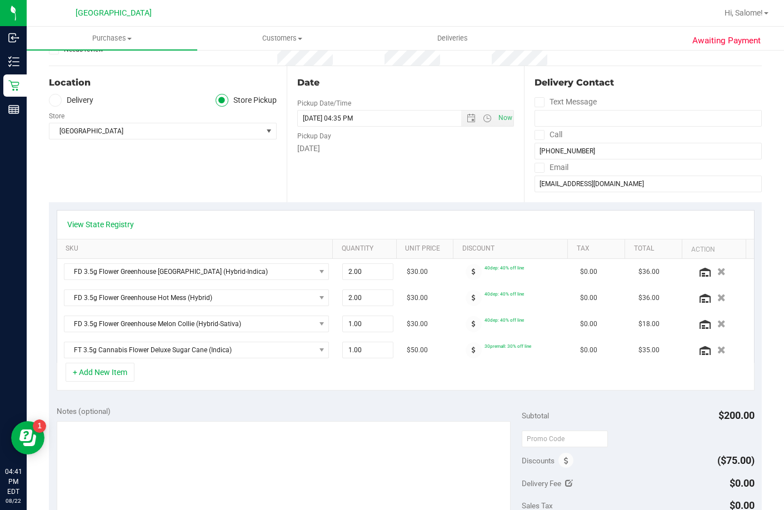
scroll to position [222, 0]
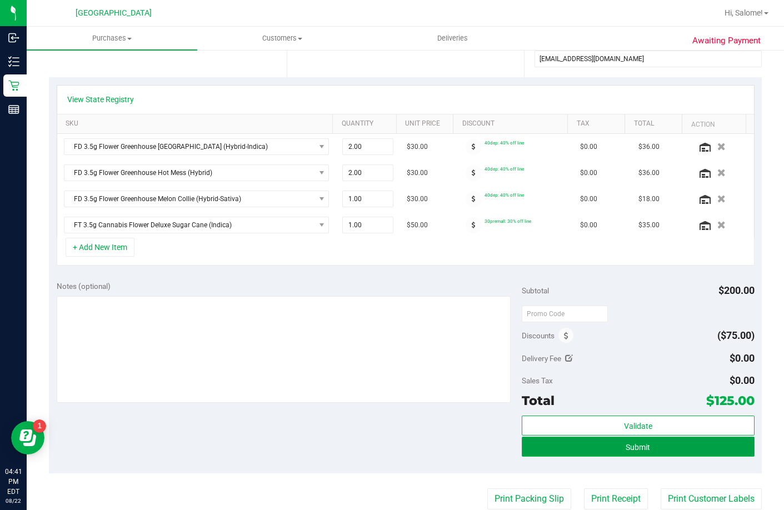
click at [613, 453] on button "Submit" at bounding box center [638, 447] width 233 height 20
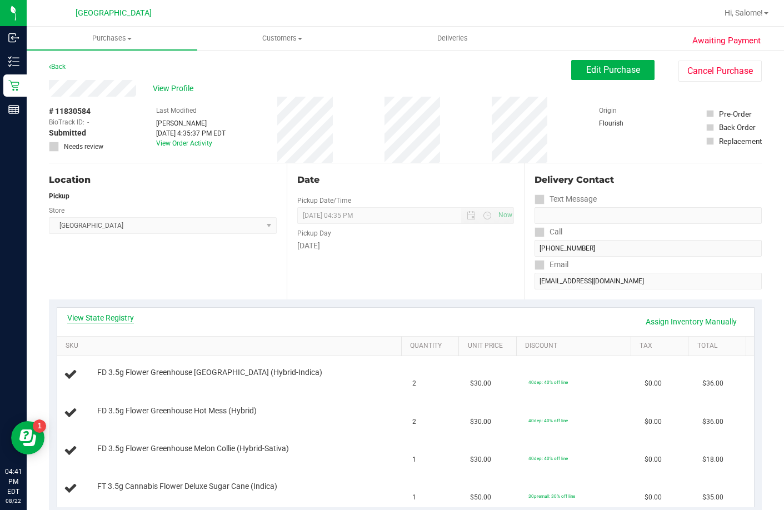
click at [112, 320] on link "View State Registry" at bounding box center [100, 317] width 67 height 11
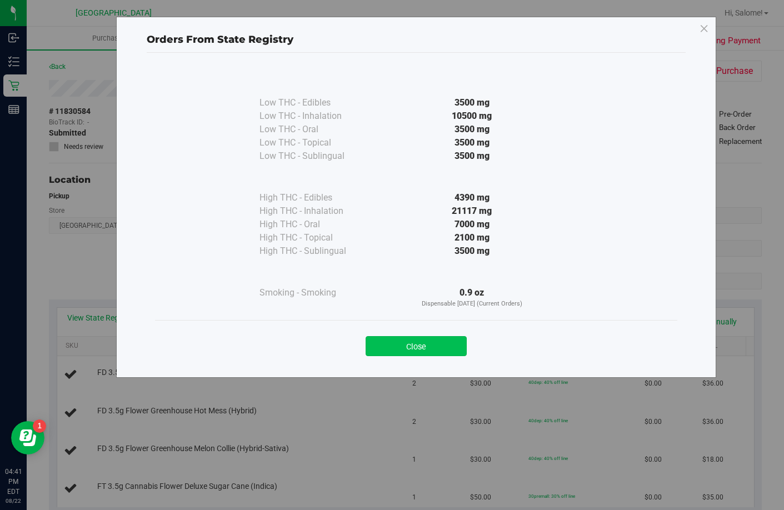
click at [431, 342] on button "Close" at bounding box center [416, 346] width 101 height 20
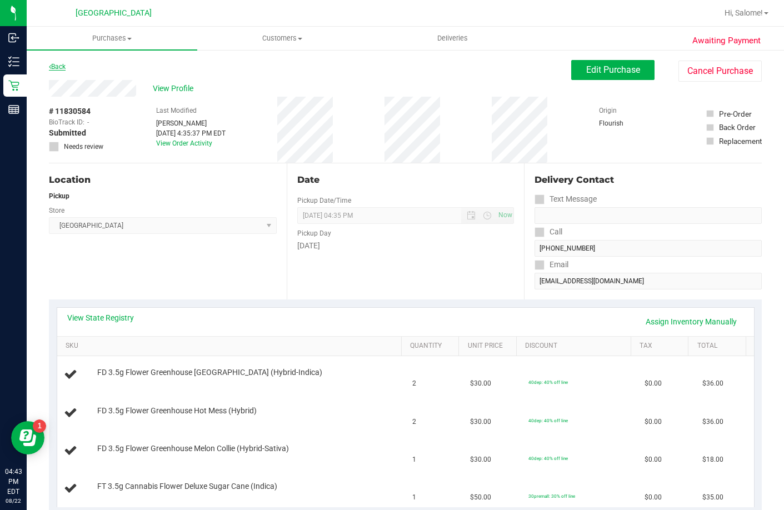
click at [64, 68] on link "Back" at bounding box center [57, 67] width 17 height 8
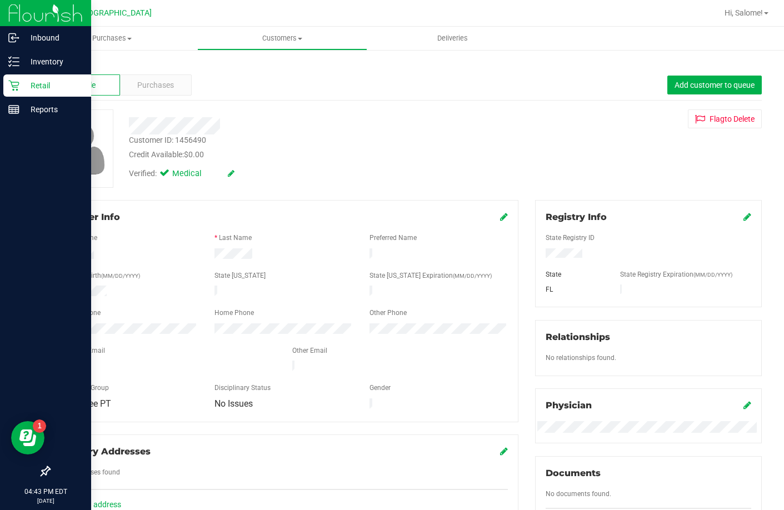
click at [15, 88] on icon at bounding box center [13, 85] width 11 height 11
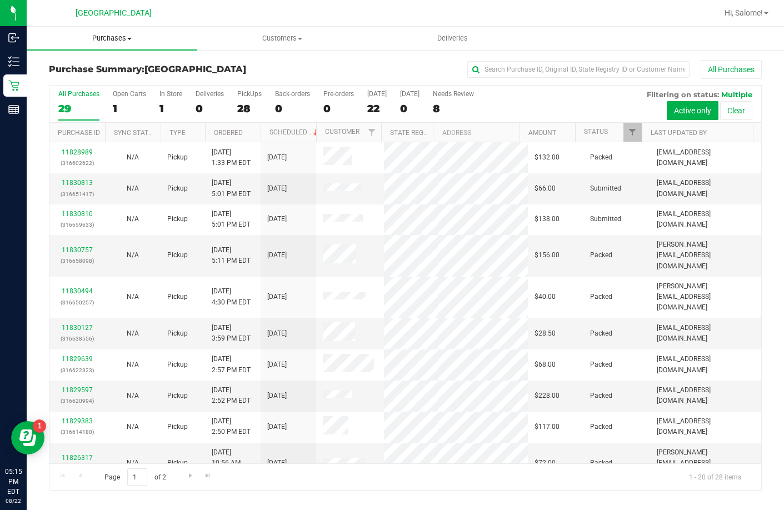
click at [118, 39] on span "Purchases" at bounding box center [112, 38] width 171 height 10
click at [112, 76] on li "Fulfillment" at bounding box center [112, 80] width 171 height 13
click at [63, 76] on span "Fulfillment" at bounding box center [61, 80] width 69 height 9
